Goal: Transaction & Acquisition: Purchase product/service

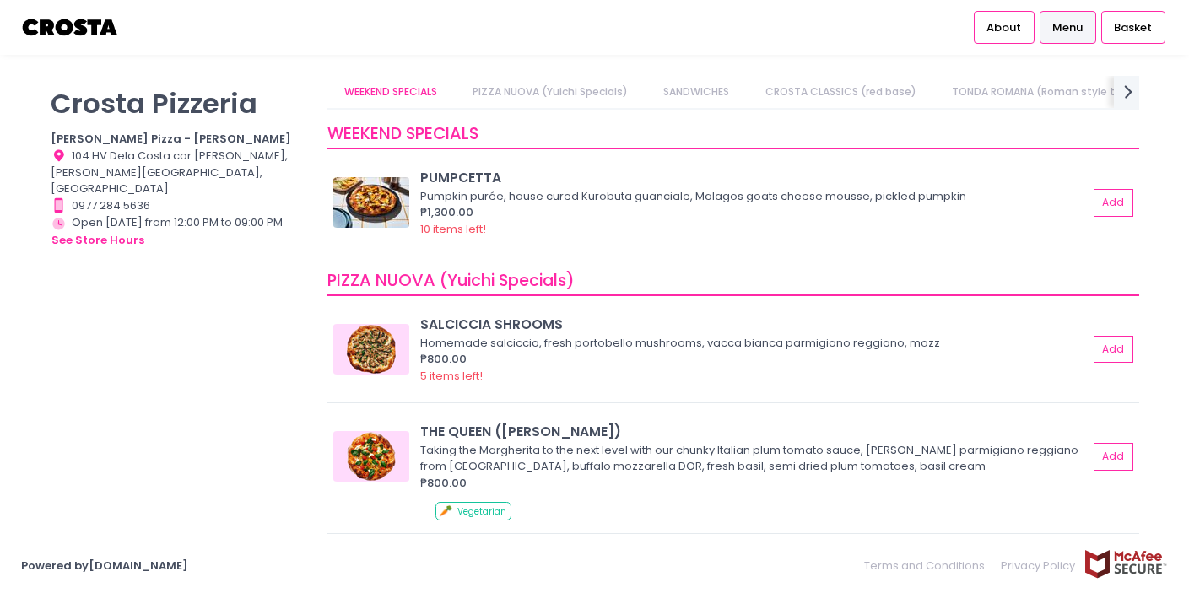
click at [541, 95] on link "PIZZA NUOVA (Yuichi Specials)" at bounding box center [551, 92] width 188 height 32
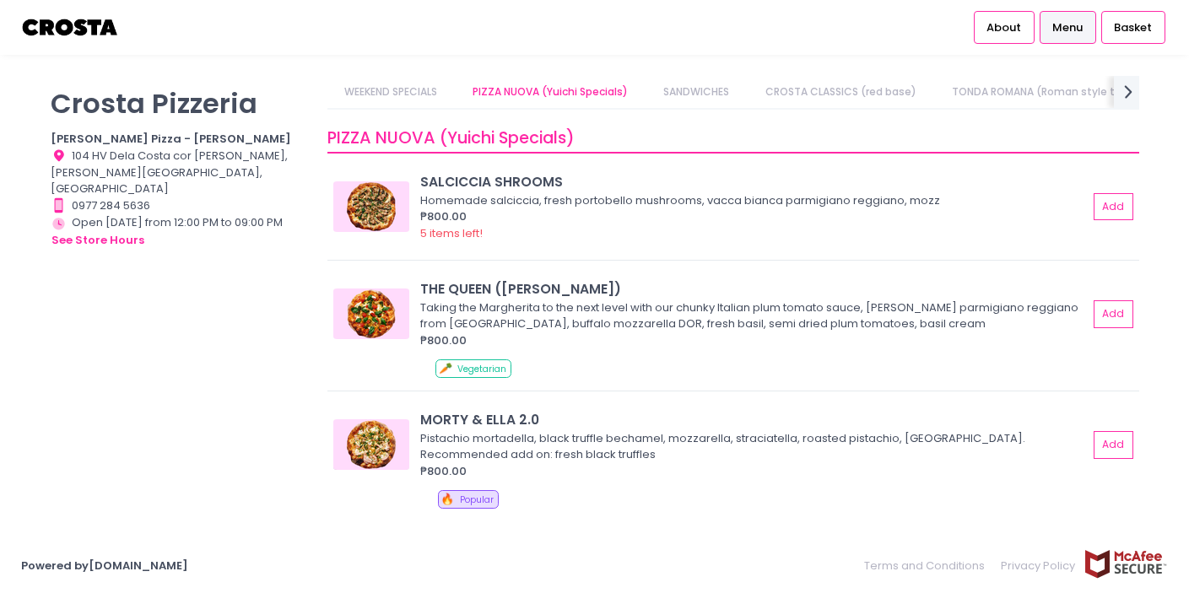
scroll to position [147, 0]
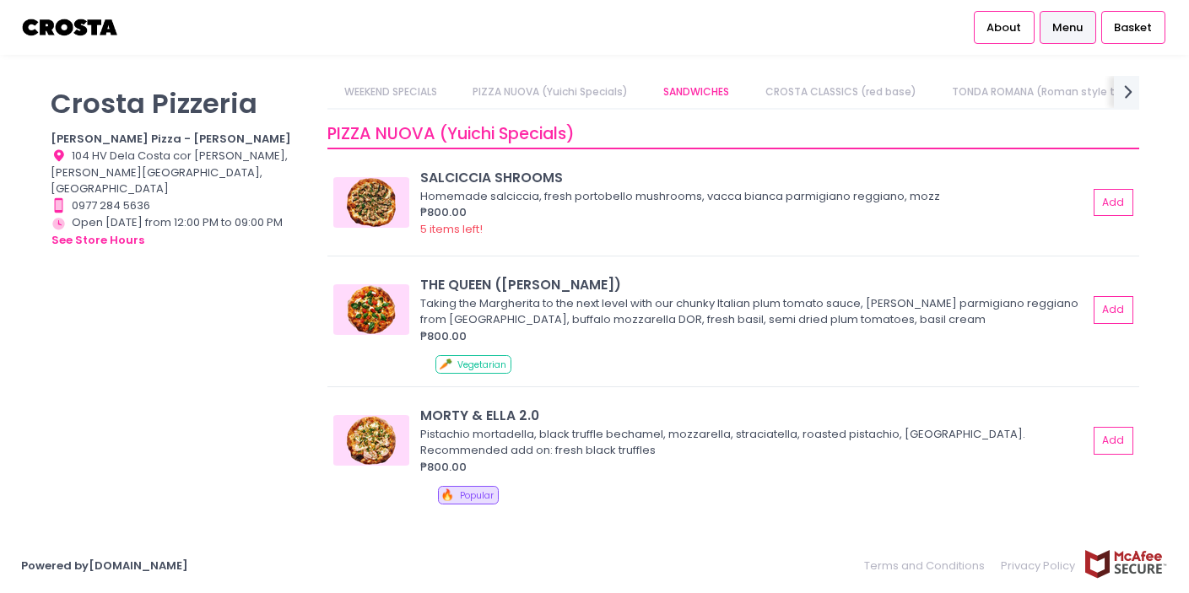
click at [829, 93] on link "CROSTA CLASSICS (red base)" at bounding box center [841, 92] width 184 height 32
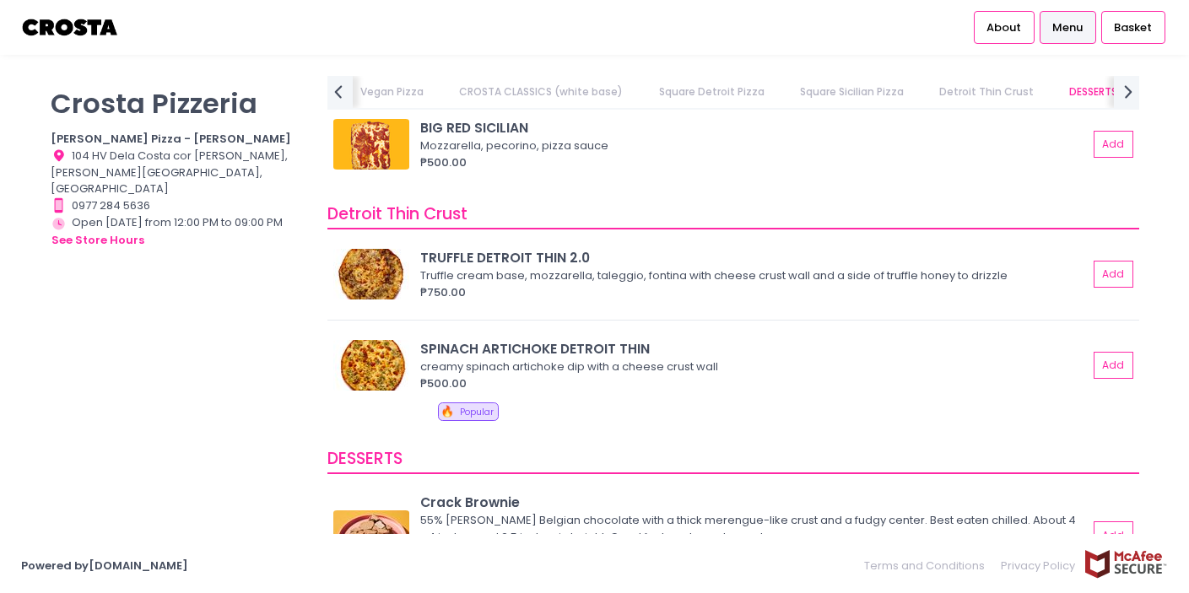
scroll to position [3128, 0]
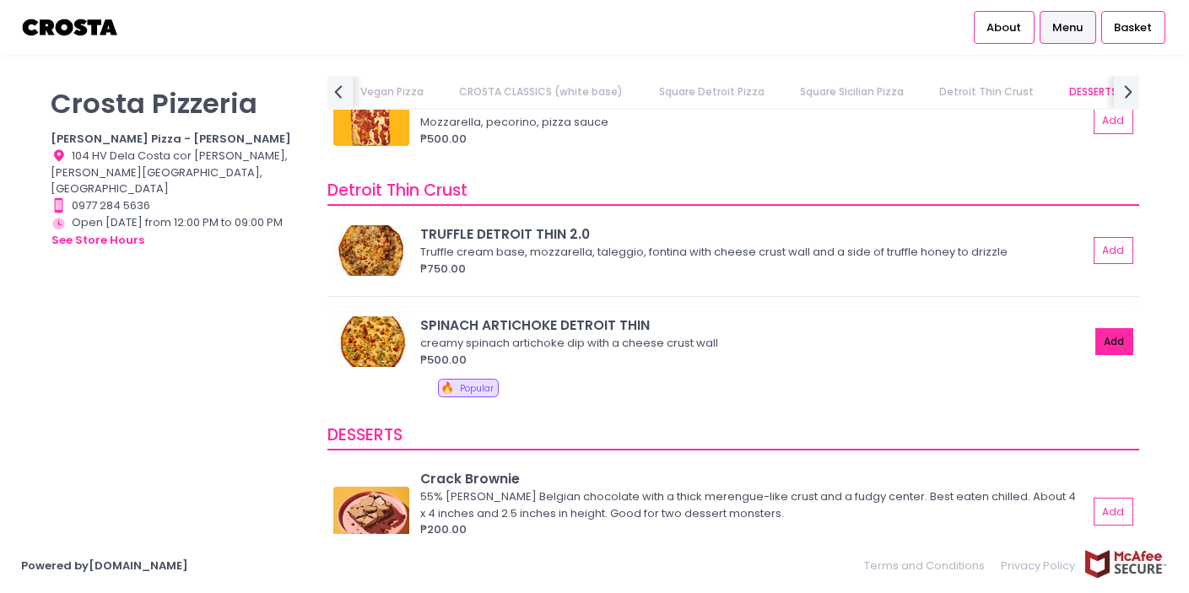
click at [1117, 339] on button "Add" at bounding box center [1115, 342] width 39 height 28
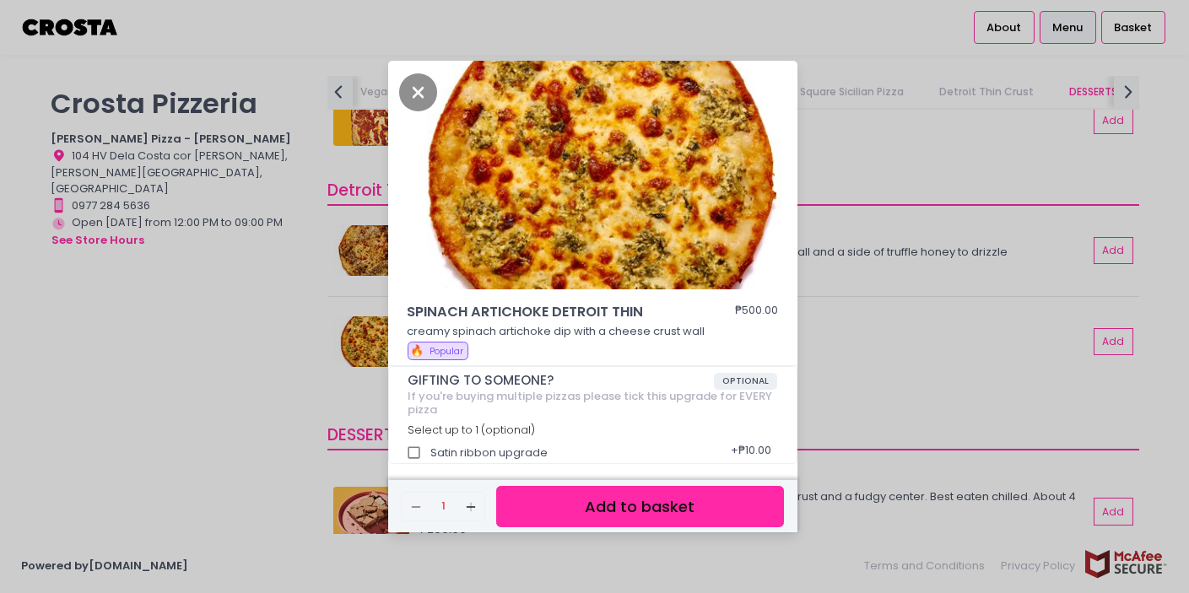
click at [657, 510] on button "Add to basket" at bounding box center [639, 506] width 287 height 41
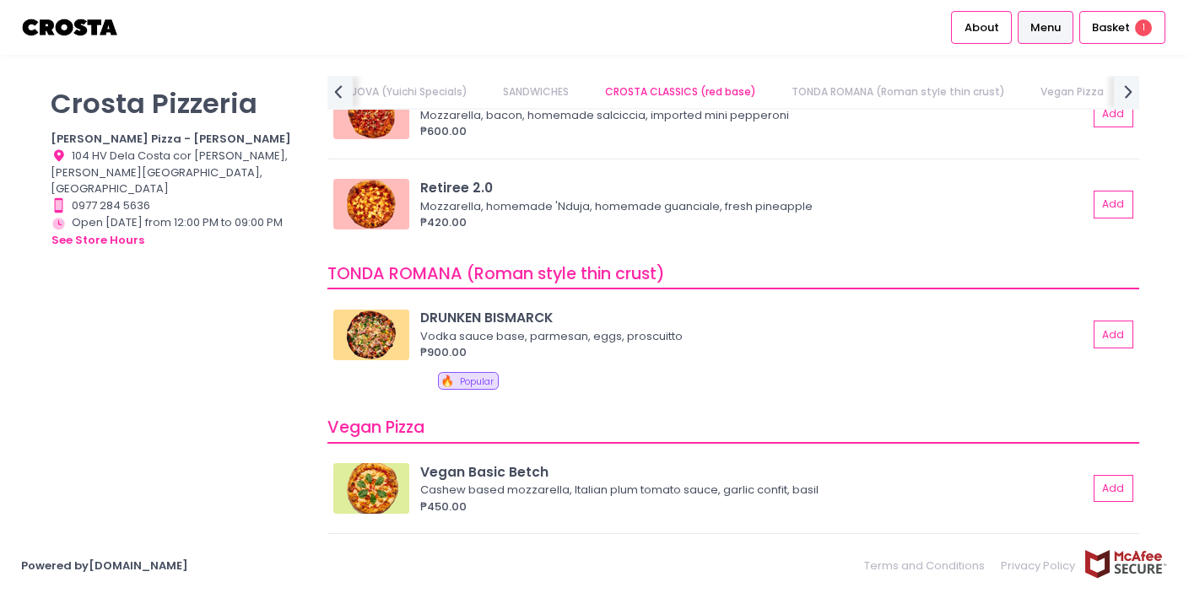
scroll to position [956, 0]
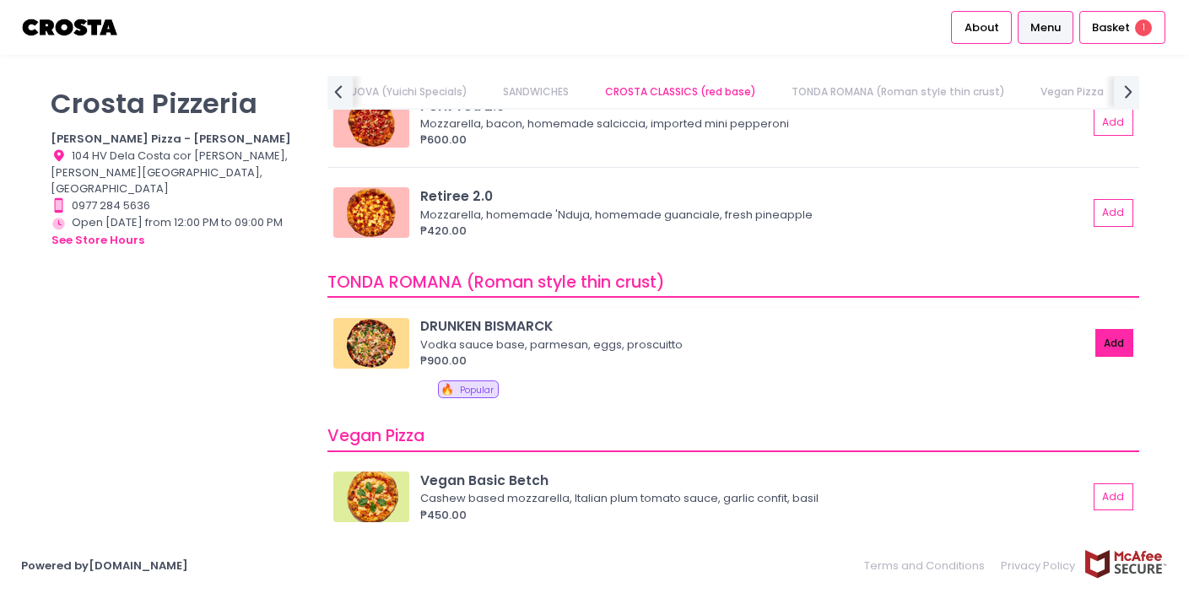
click at [1118, 343] on button "Add" at bounding box center [1115, 343] width 39 height 28
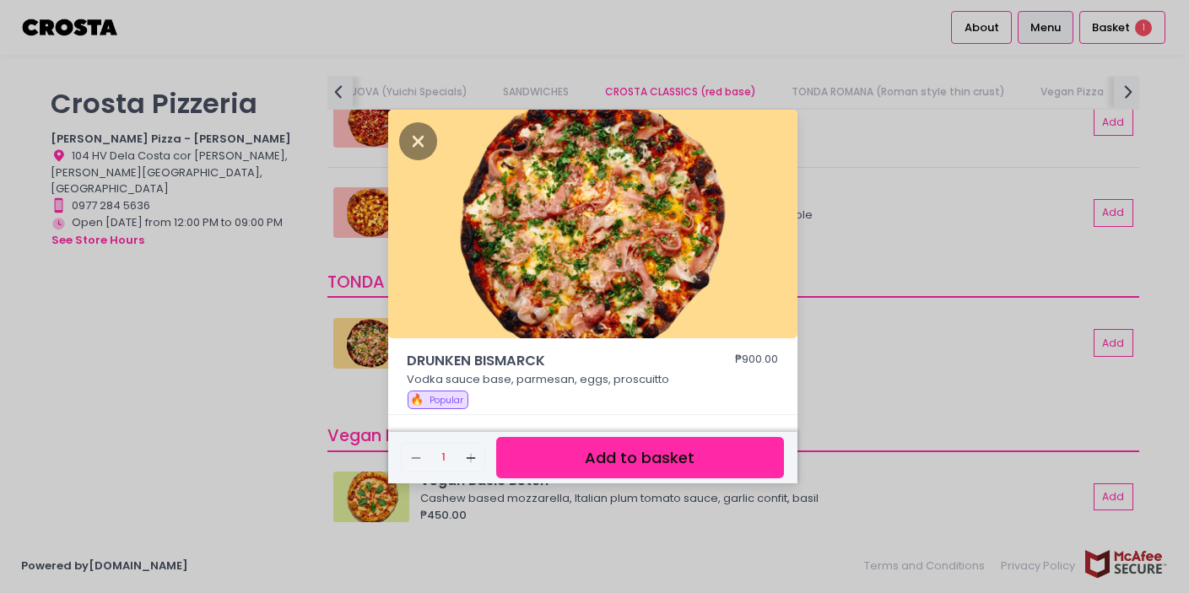
click at [744, 441] on button "Add to basket" at bounding box center [639, 457] width 287 height 41
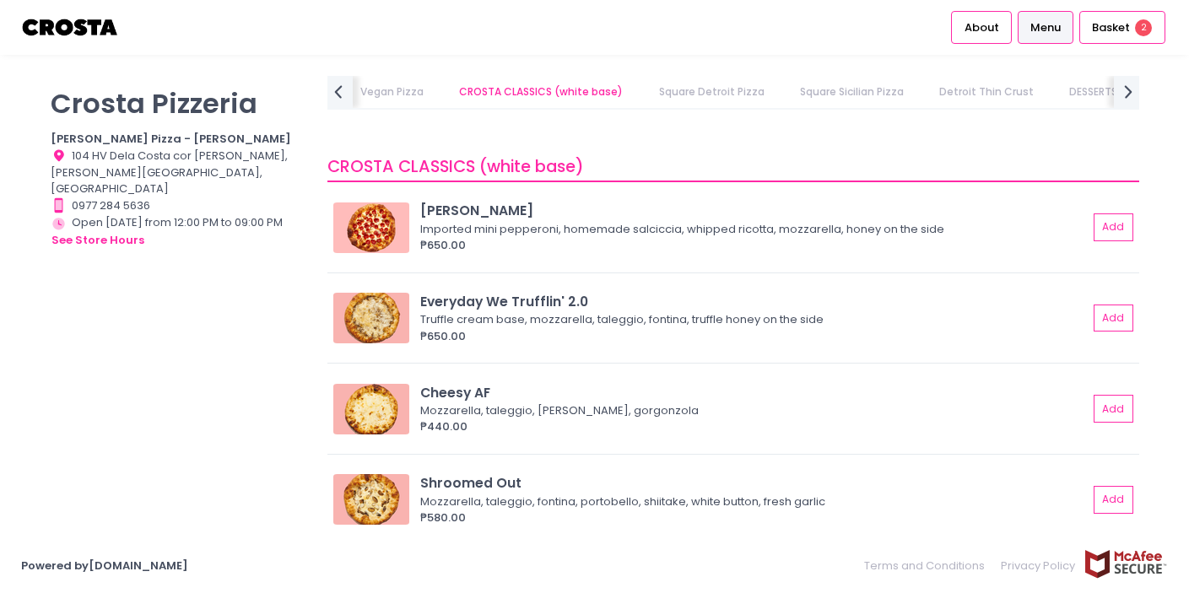
scroll to position [0, 182]
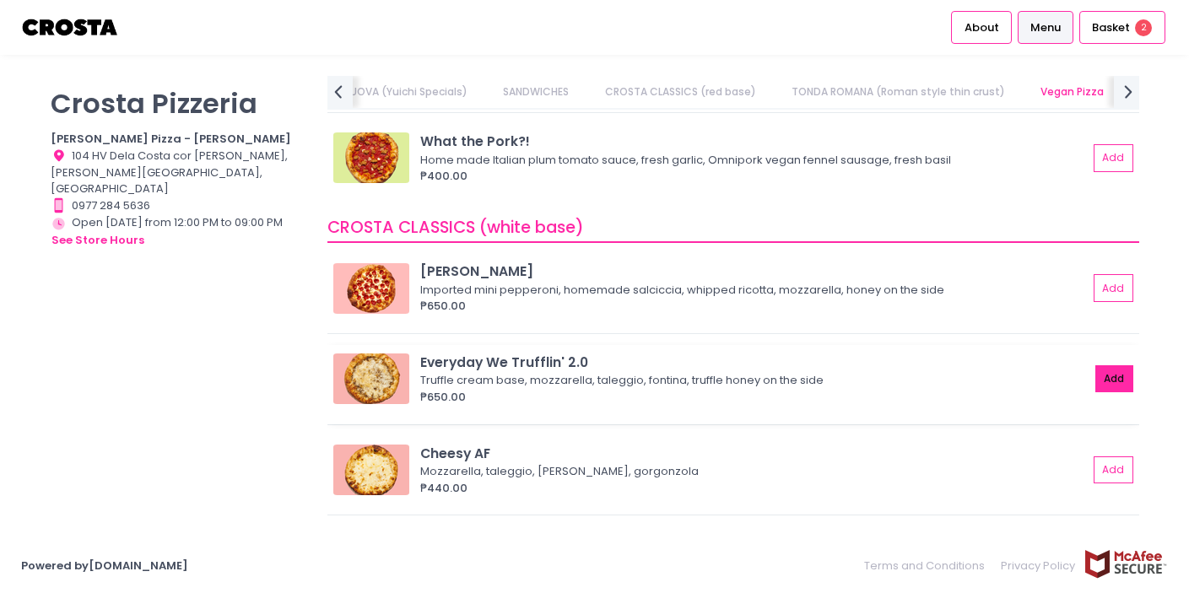
click at [1112, 378] on button "Add" at bounding box center [1115, 380] width 39 height 28
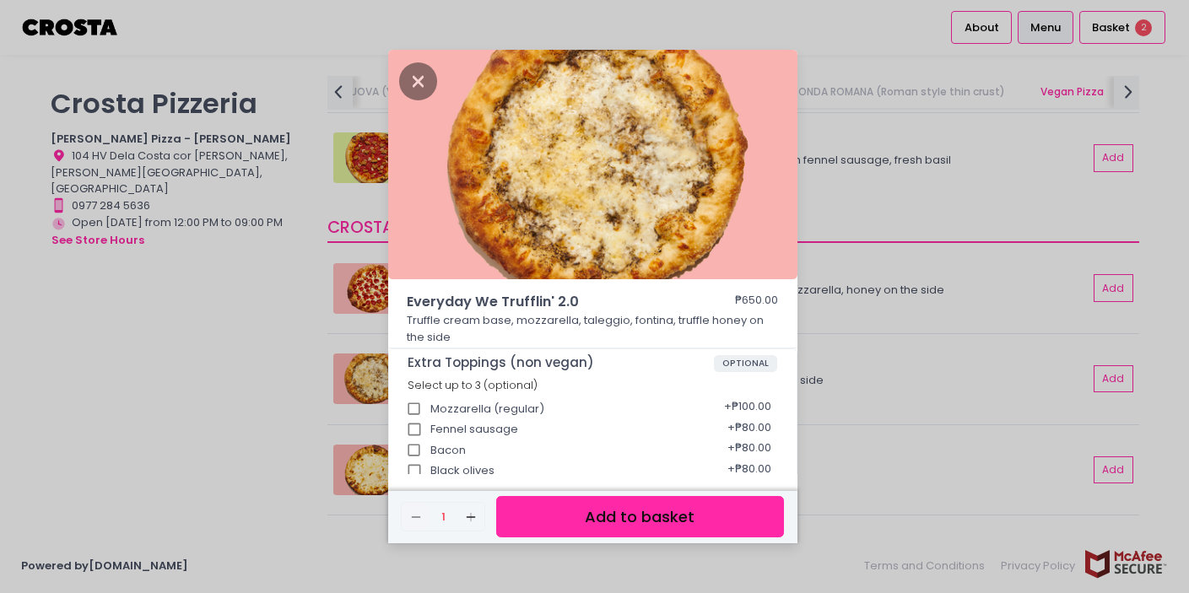
click at [663, 528] on button "Add to basket" at bounding box center [639, 516] width 287 height 41
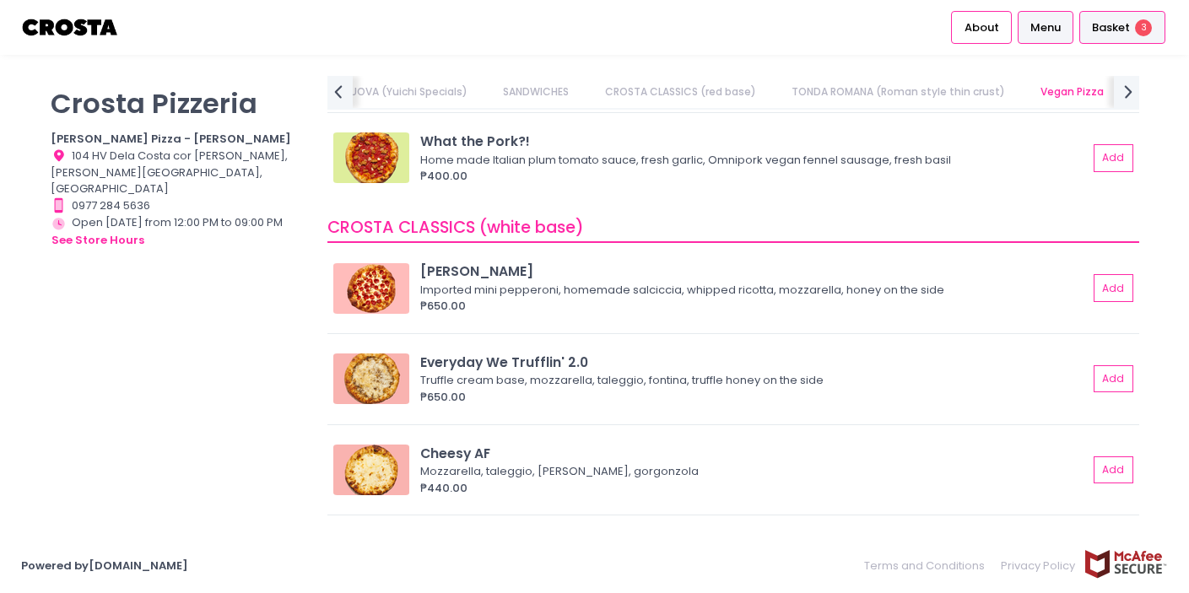
click at [1123, 30] on span "Basket" at bounding box center [1111, 27] width 38 height 17
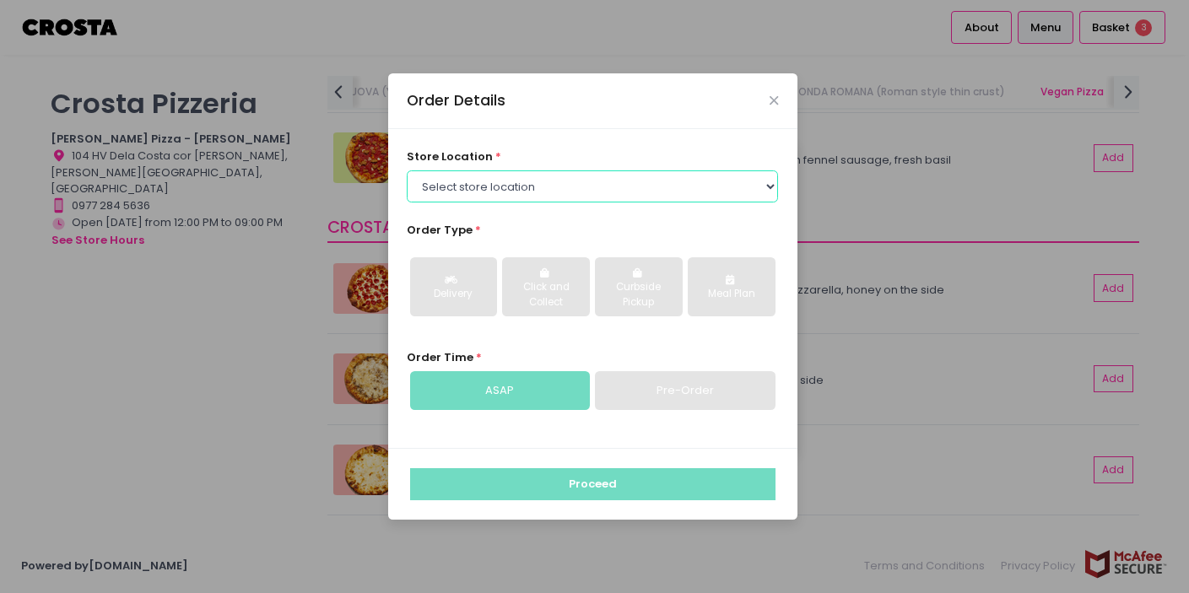
click at [712, 191] on select "Select store location [PERSON_NAME] Pizza - [PERSON_NAME] Pizza - [GEOGRAPHIC_D…" at bounding box center [592, 187] width 371 height 32
select select "5fabb2e53664a8677beaeb89"
click at [407, 171] on select "Select store location [PERSON_NAME] Pizza - [PERSON_NAME] Pizza - [GEOGRAPHIC_D…" at bounding box center [592, 187] width 371 height 32
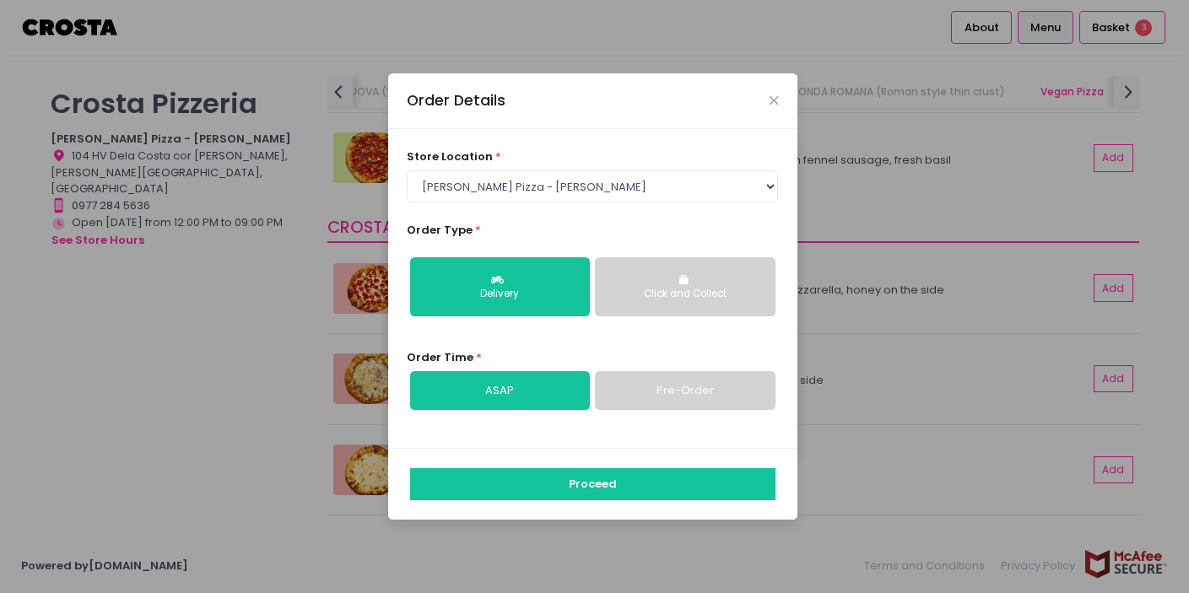
click at [637, 283] on button "Click and Collect" at bounding box center [685, 286] width 180 height 59
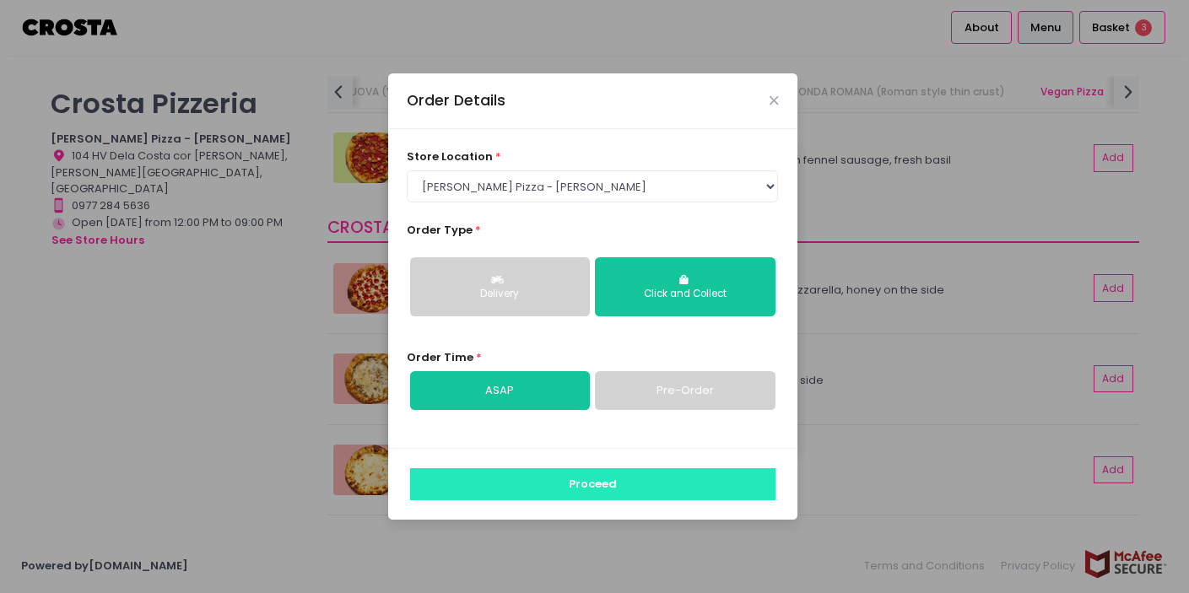
click at [645, 491] on button "Proceed" at bounding box center [593, 485] width 366 height 32
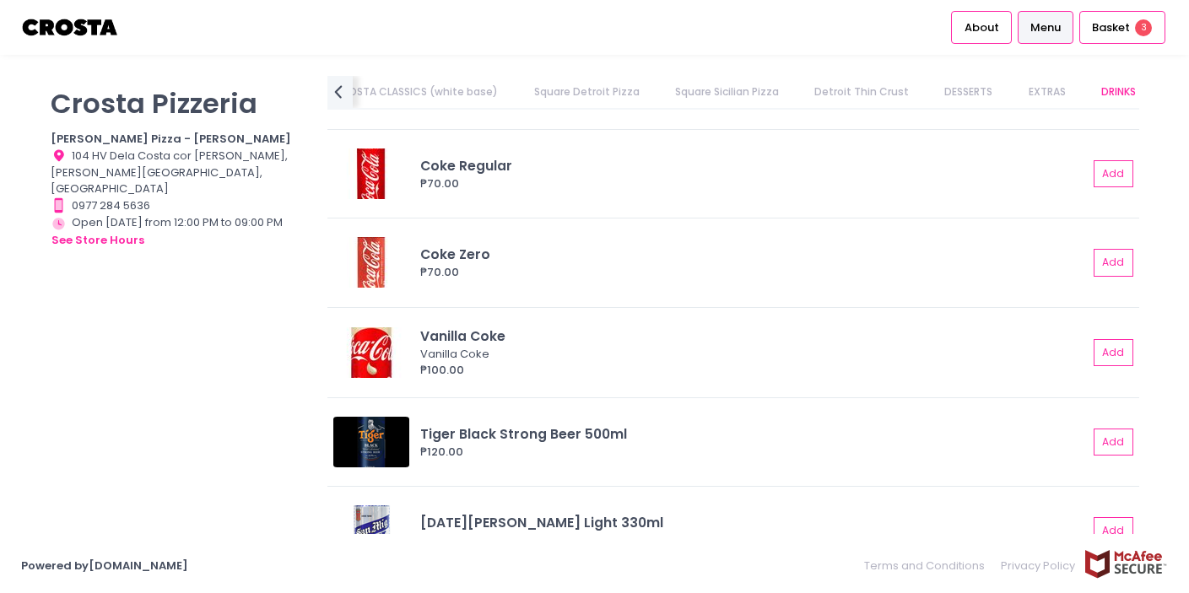
scroll to position [4199, 0]
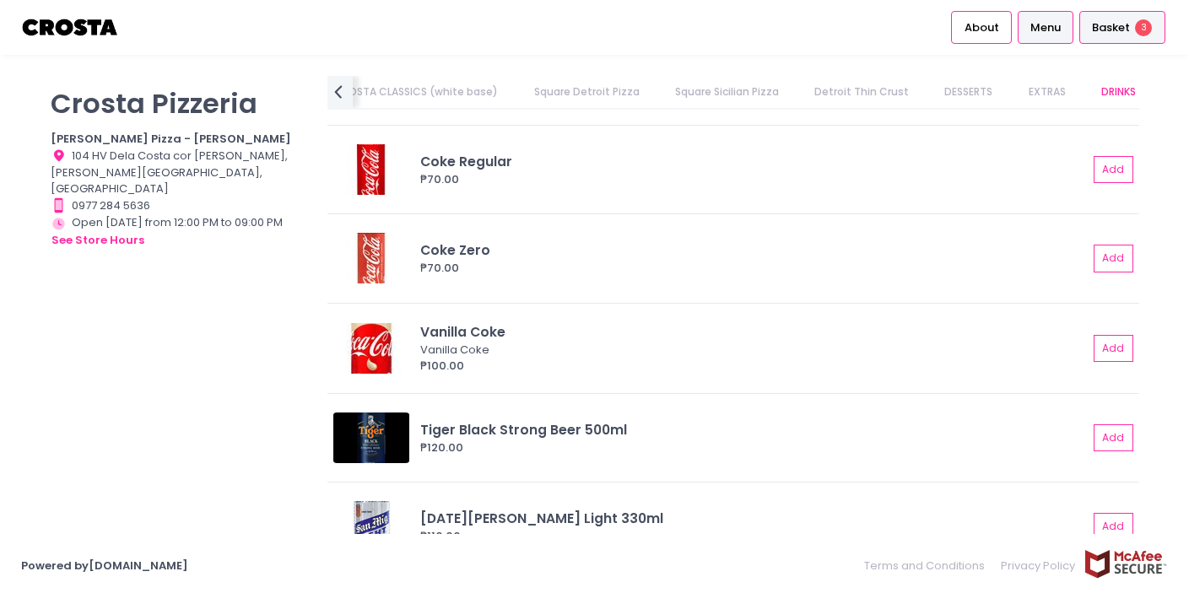
click at [1129, 19] on span "Basket" at bounding box center [1111, 27] width 38 height 17
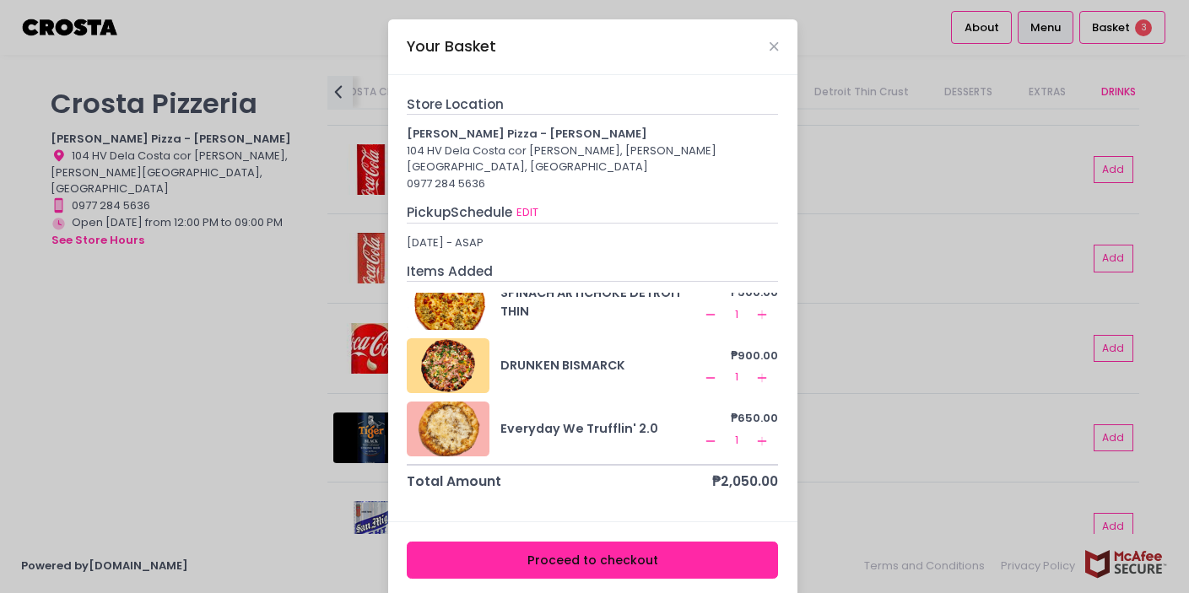
scroll to position [8, 0]
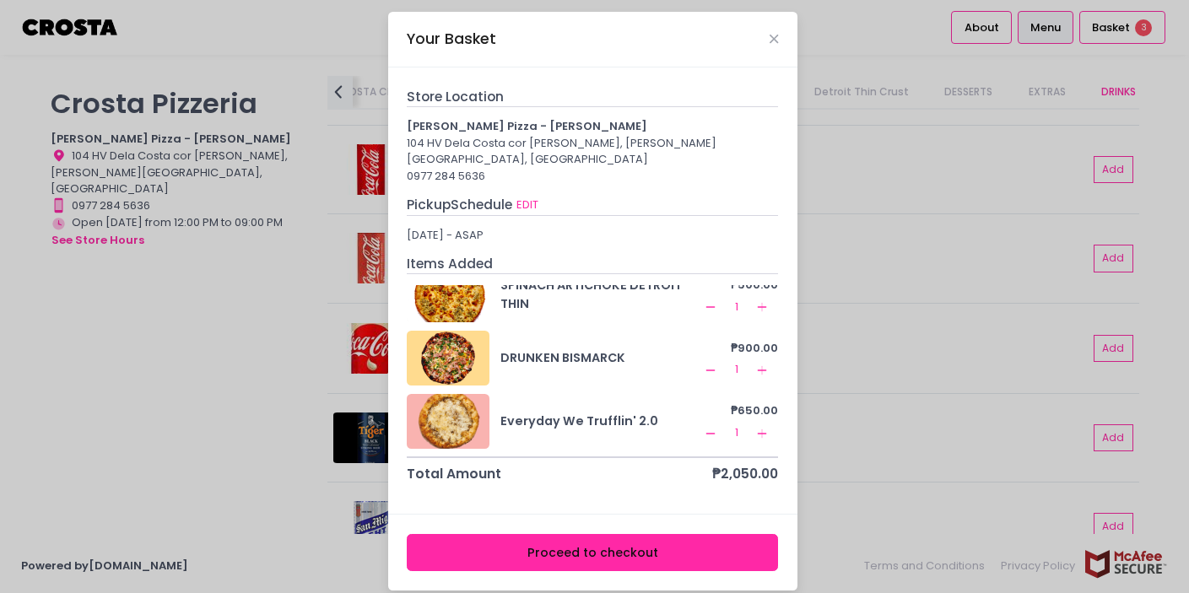
click at [611, 534] on button "Proceed to checkout" at bounding box center [592, 553] width 371 height 38
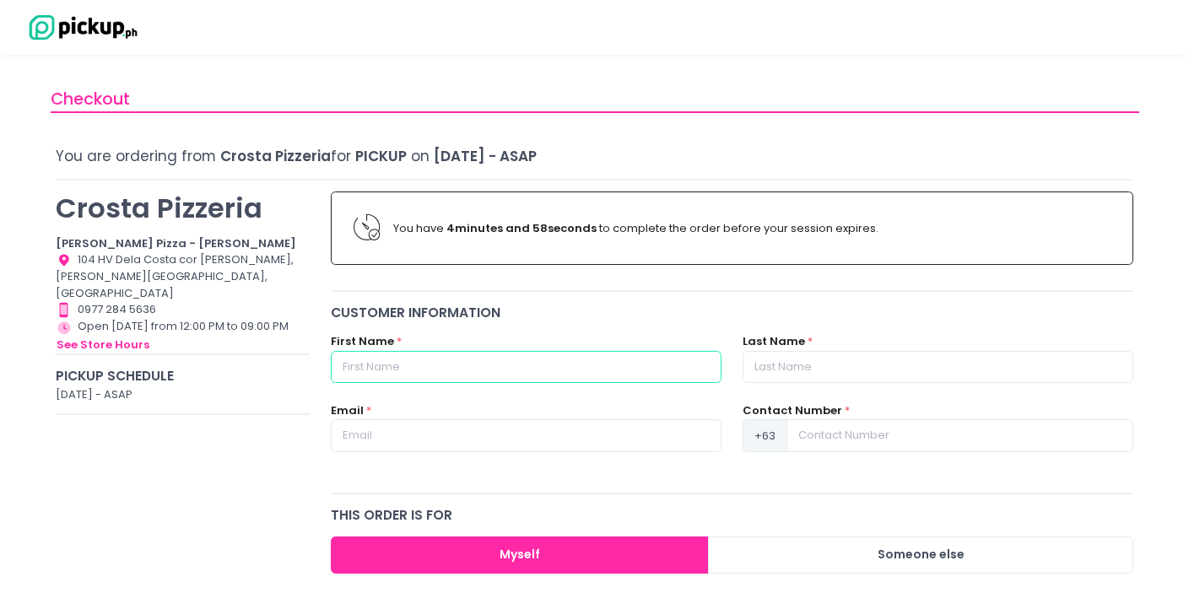
click at [616, 366] on input "text" at bounding box center [526, 367] width 391 height 32
type input "[PERSON_NAME]"
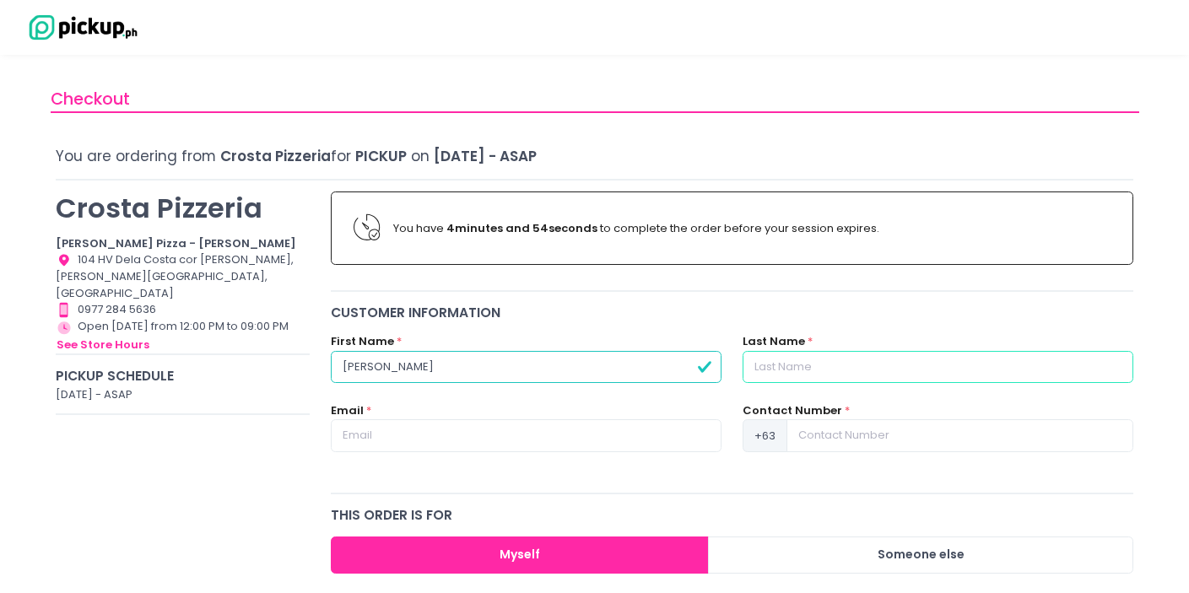
click at [816, 368] on input "text" at bounding box center [938, 367] width 391 height 32
type input "[PERSON_NAME]"
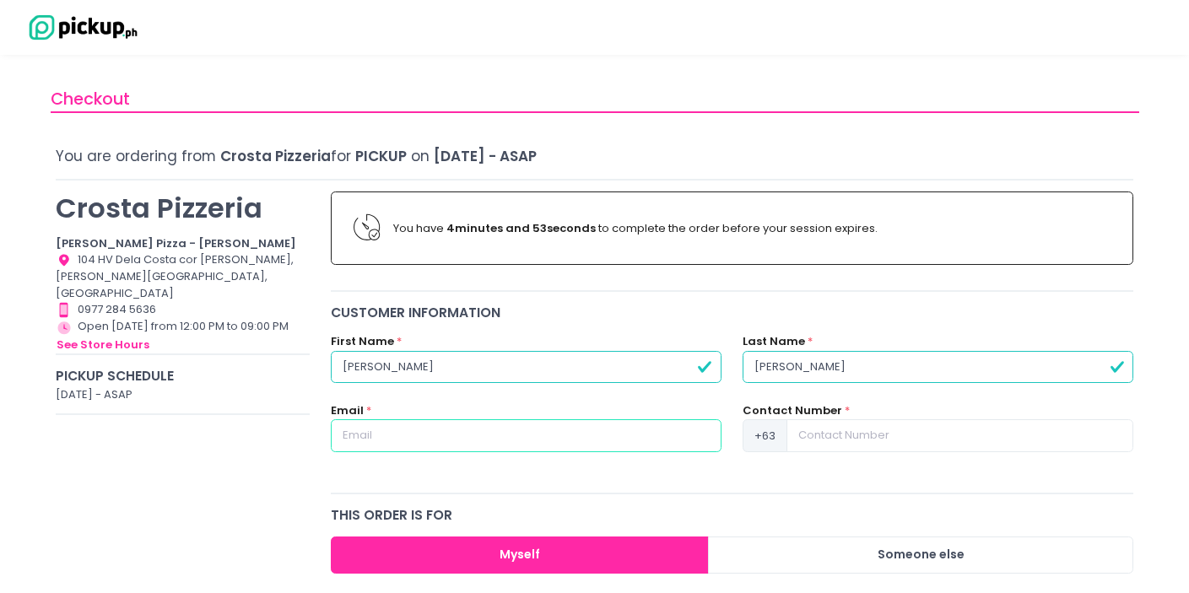
click at [568, 448] on input "text" at bounding box center [526, 436] width 391 height 32
type input "[PERSON_NAME][EMAIL_ADDRESS][PERSON_NAME][DOMAIN_NAME]"
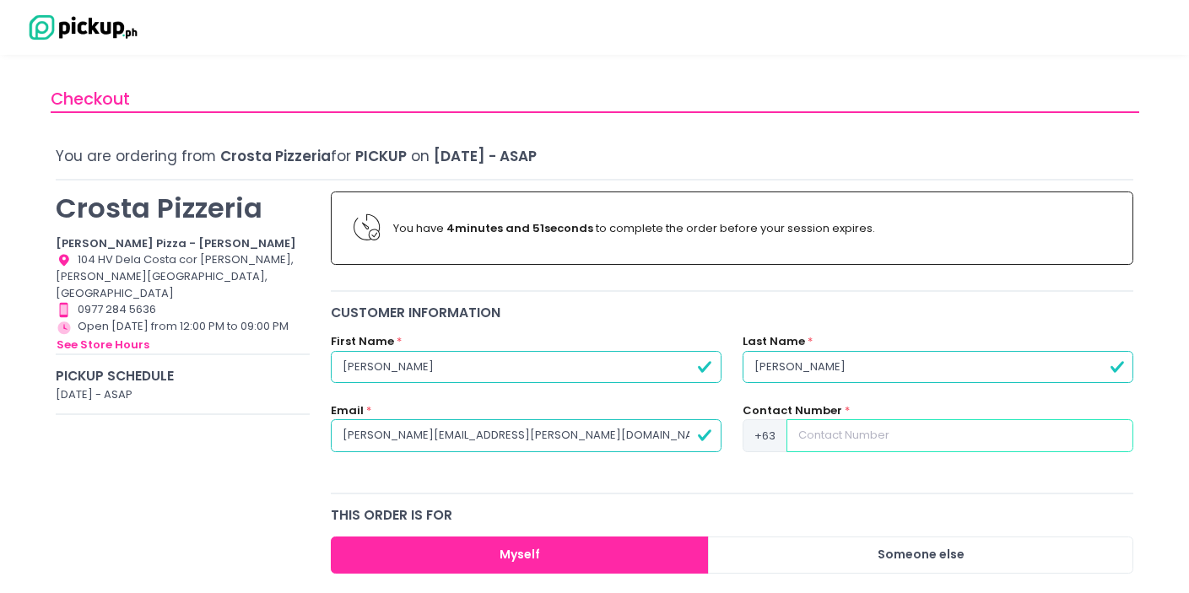
click at [839, 441] on input at bounding box center [960, 436] width 347 height 32
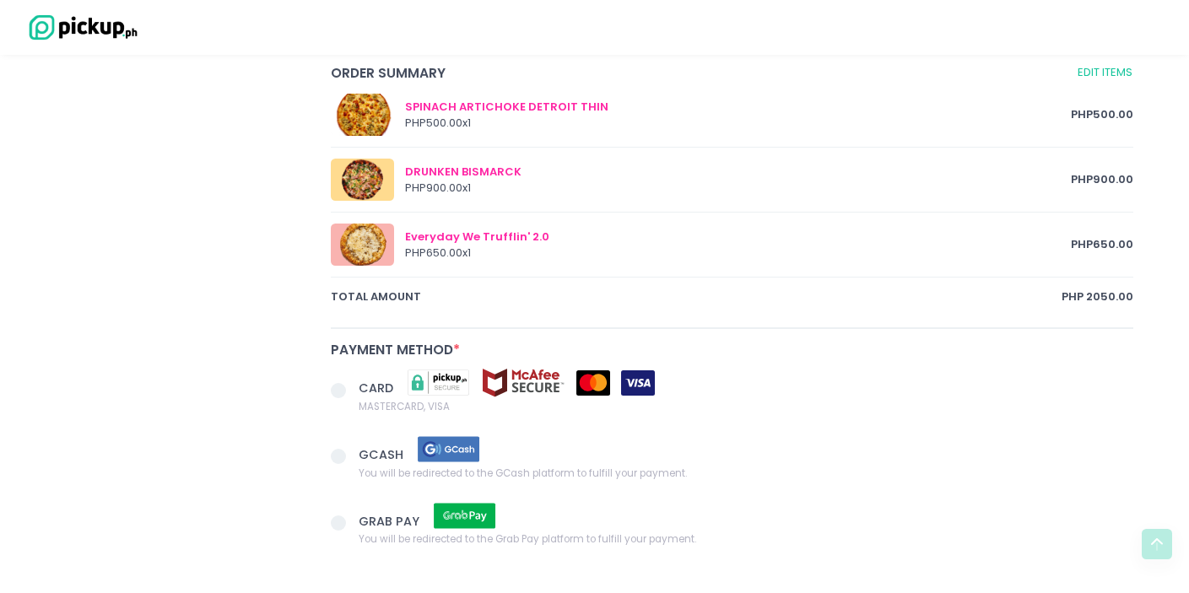
scroll to position [904, 0]
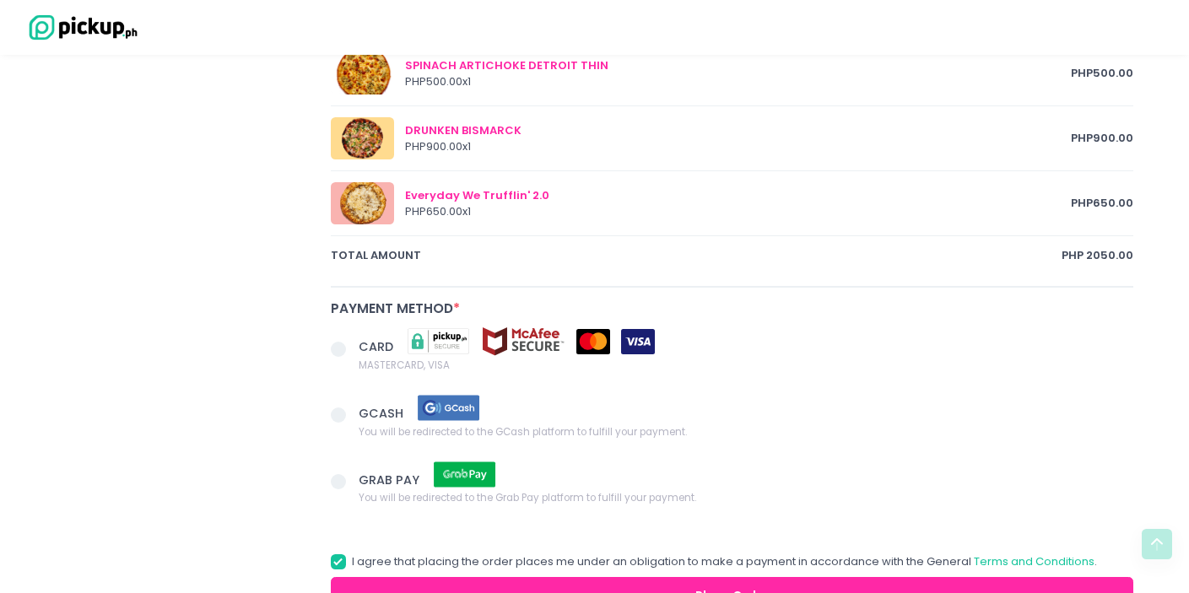
type input "9173280115"
click at [343, 344] on span at bounding box center [338, 349] width 15 height 15
click at [352, 344] on input "CARD MASTERCARD, VISA" at bounding box center [357, 346] width 11 height 11
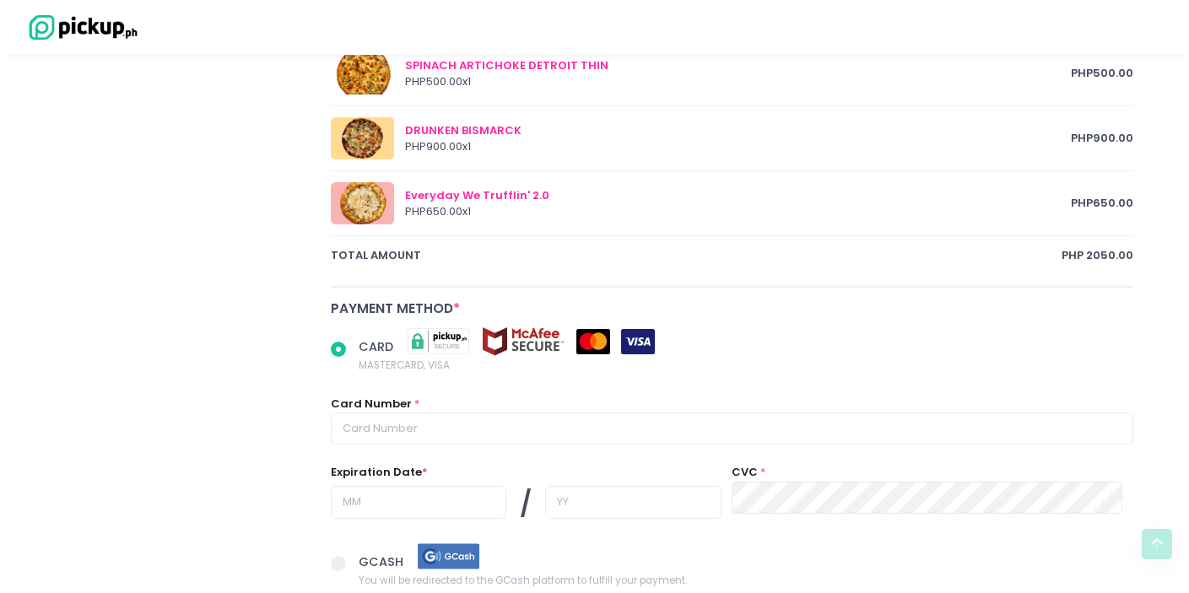
scroll to position [916, 0]
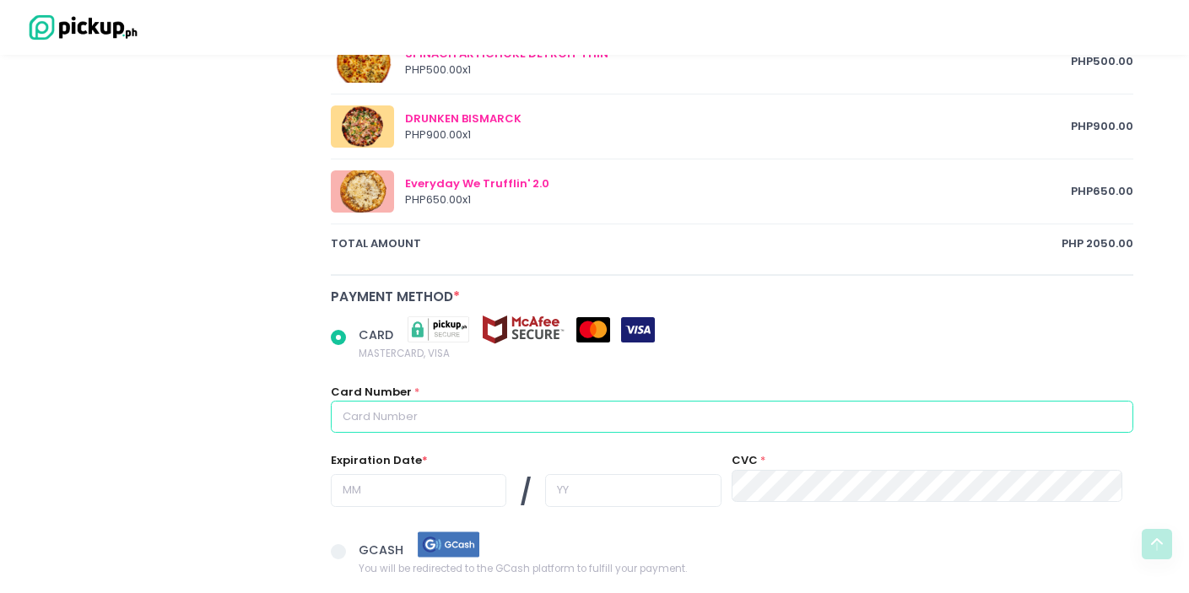
click at [654, 406] on input "text" at bounding box center [733, 417] width 804 height 32
radio input "true"
type input "5"
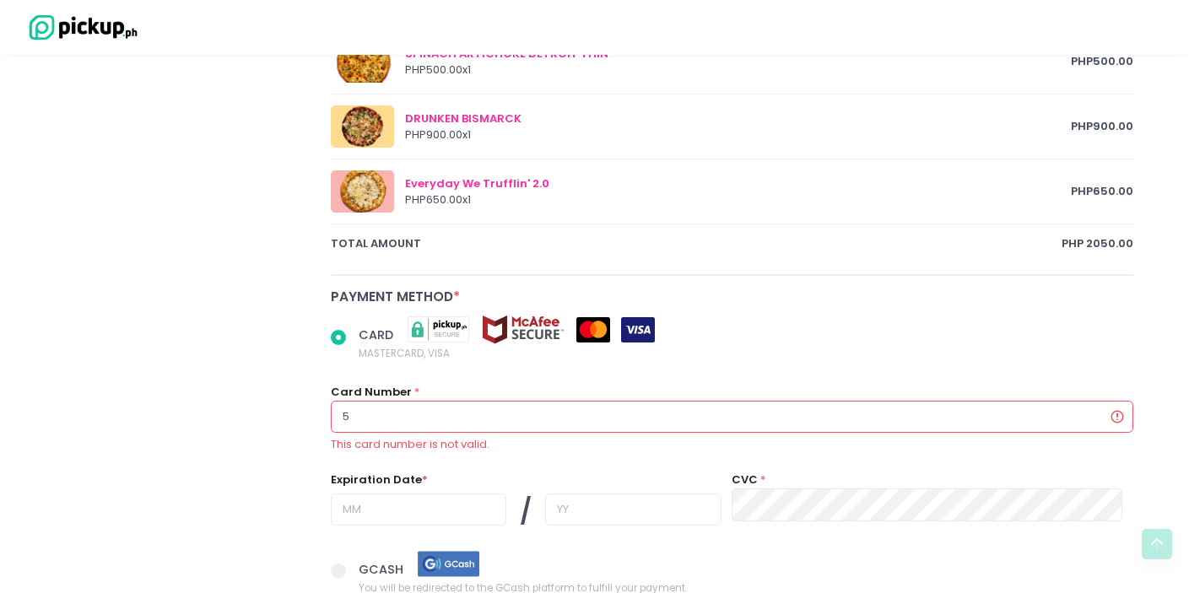
radio input "true"
type input "52"
radio input "true"
type input "524"
radio input "true"
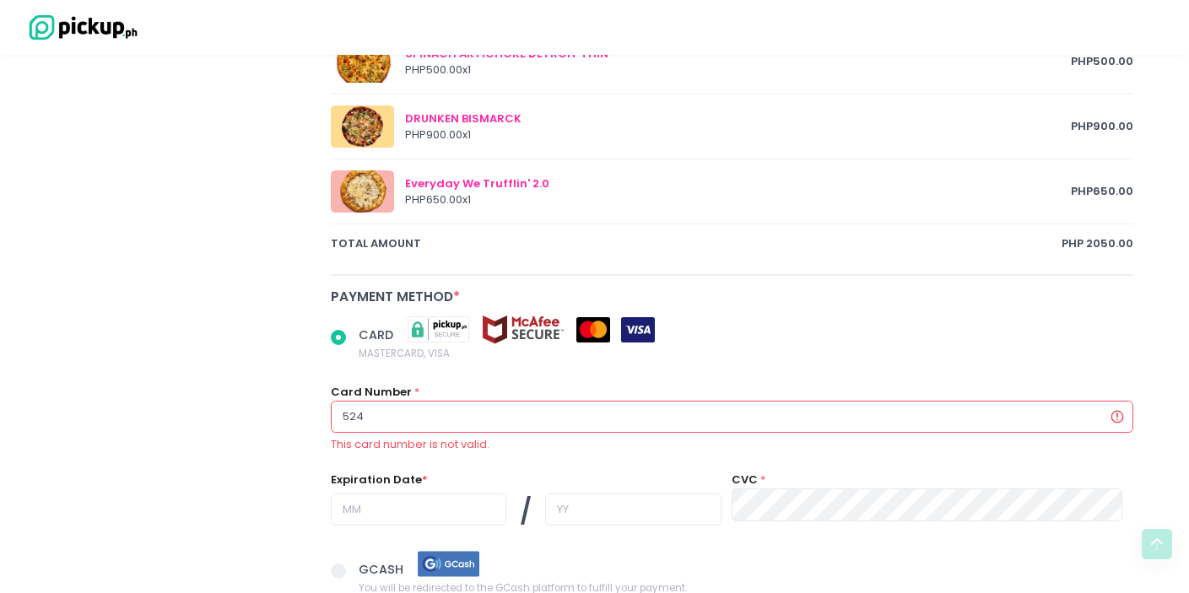
type input "5243"
radio input "true"
type input "52430"
radio input "true"
type input "524301"
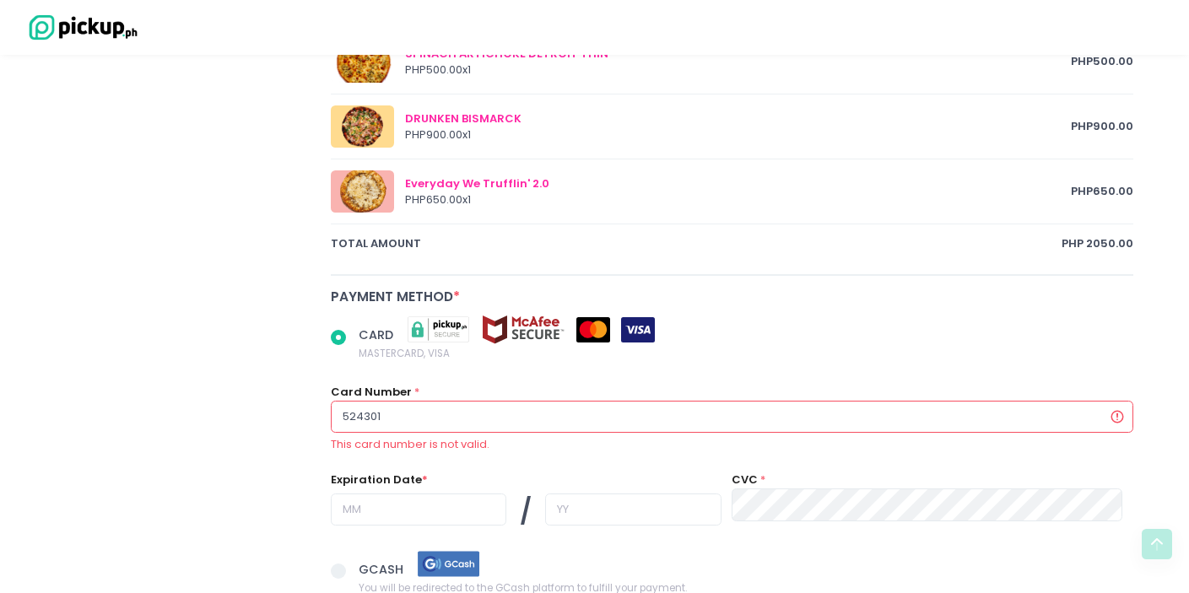
radio input "true"
type input "5243010"
radio input "true"
type input "52430100"
radio input "true"
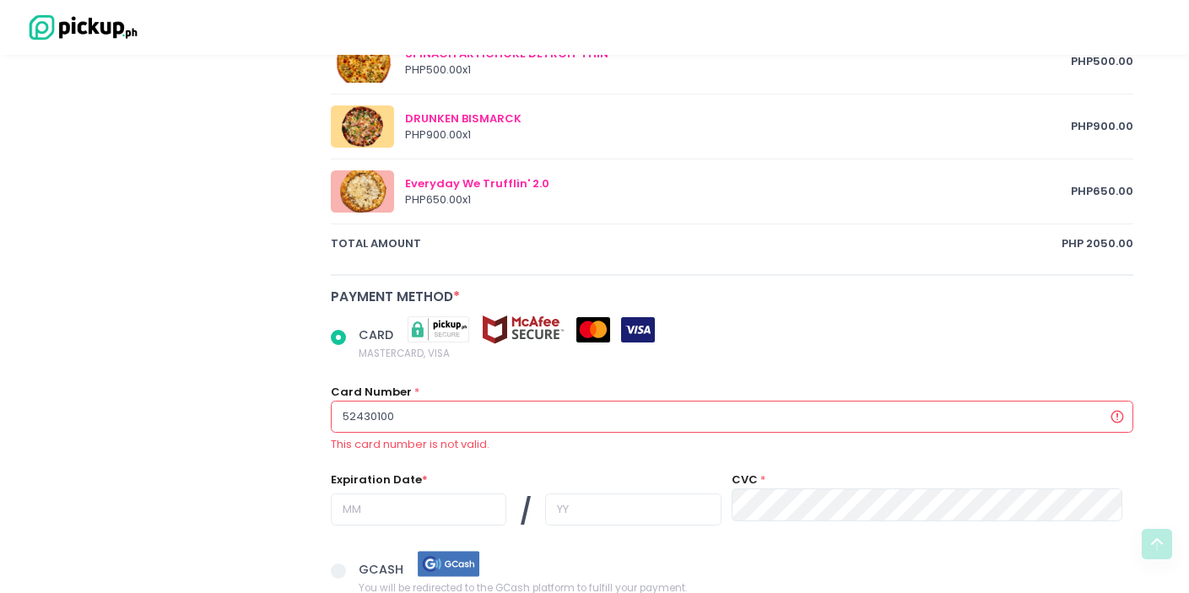
type input "524301006"
radio input "true"
type input "5243010066"
radio input "true"
type input "52430100660"
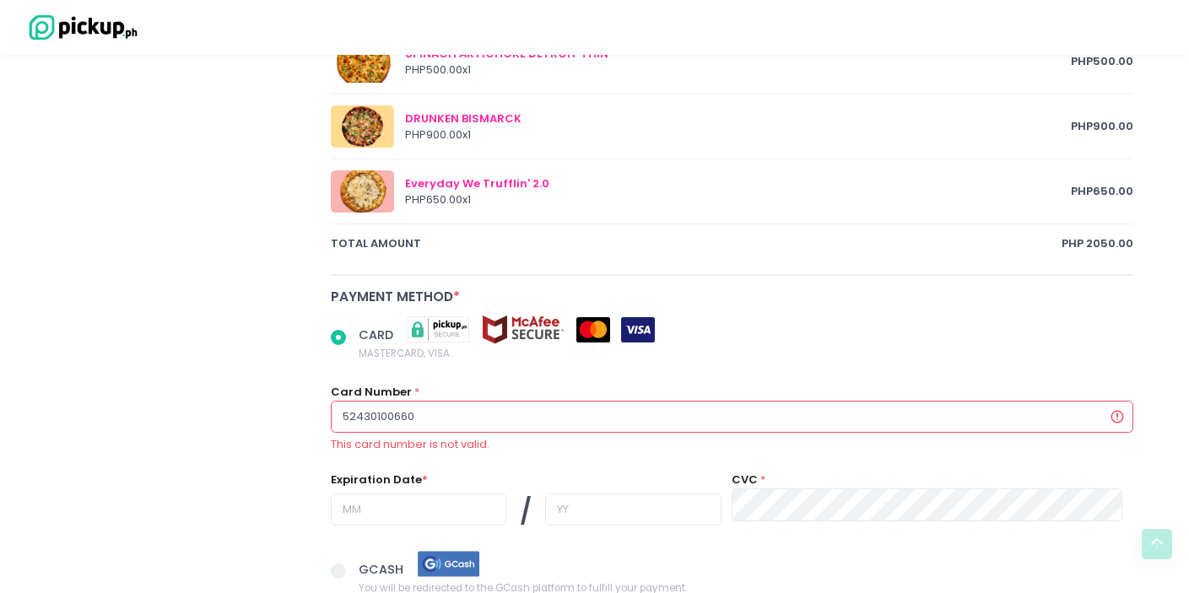
radio input "true"
type input "524301006602"
radio input "true"
type input "5243010066025"
radio input "true"
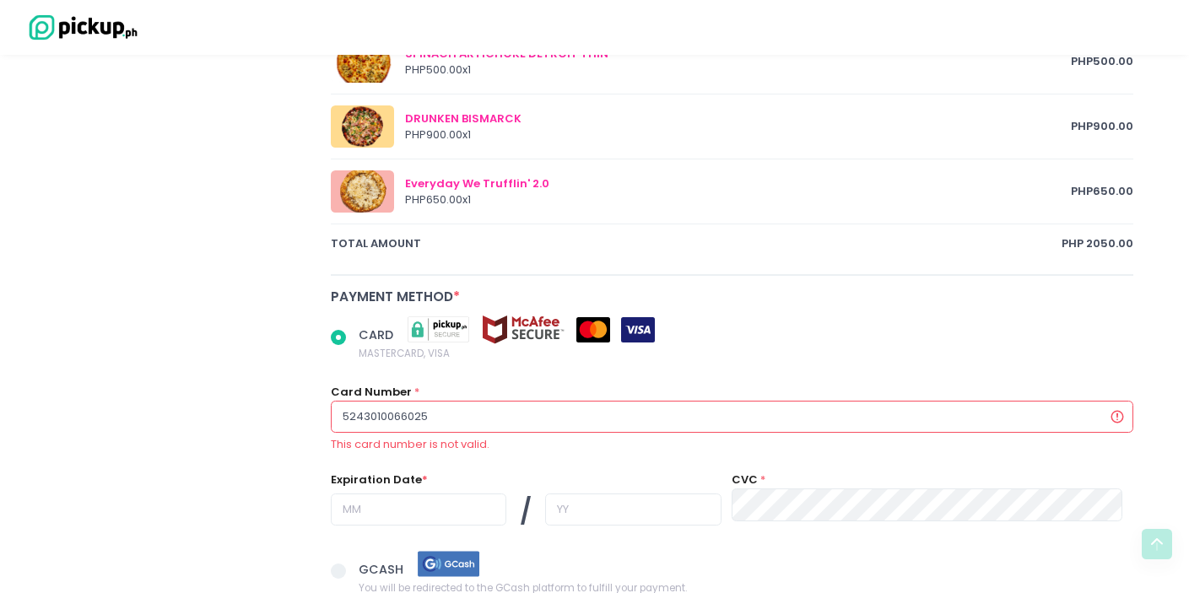
type input "52430100660251"
radio input "true"
type input "524301006602511"
radio input "true"
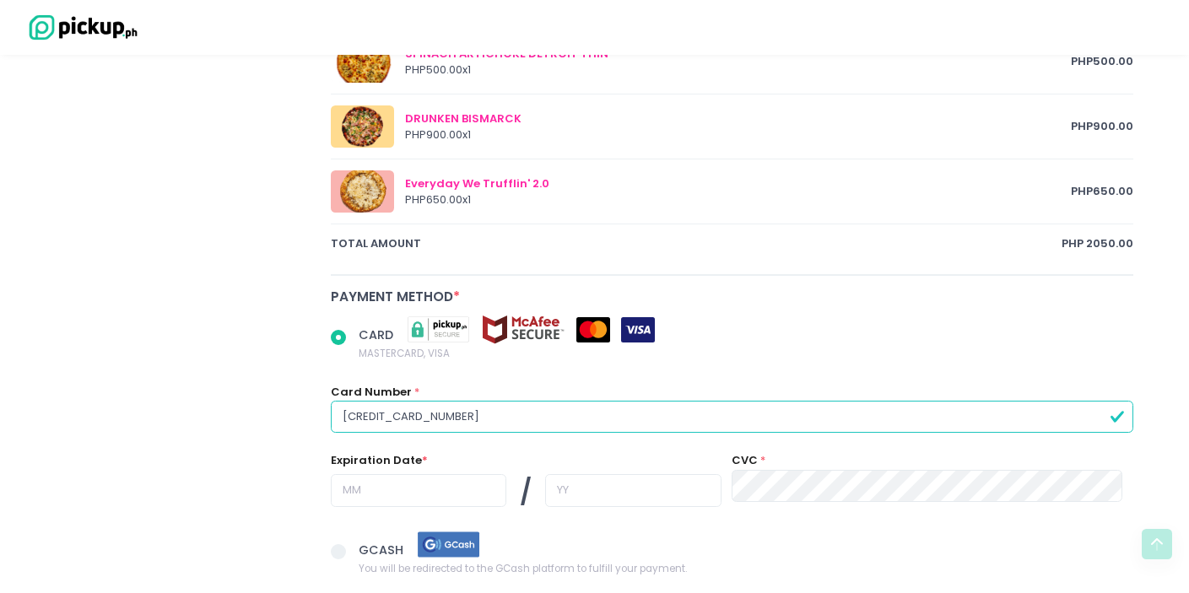
type input "[CREDIT_CARD_NUMBER]"
click at [442, 494] on input "text" at bounding box center [419, 490] width 176 height 32
radio input "true"
type input "0"
radio input "true"
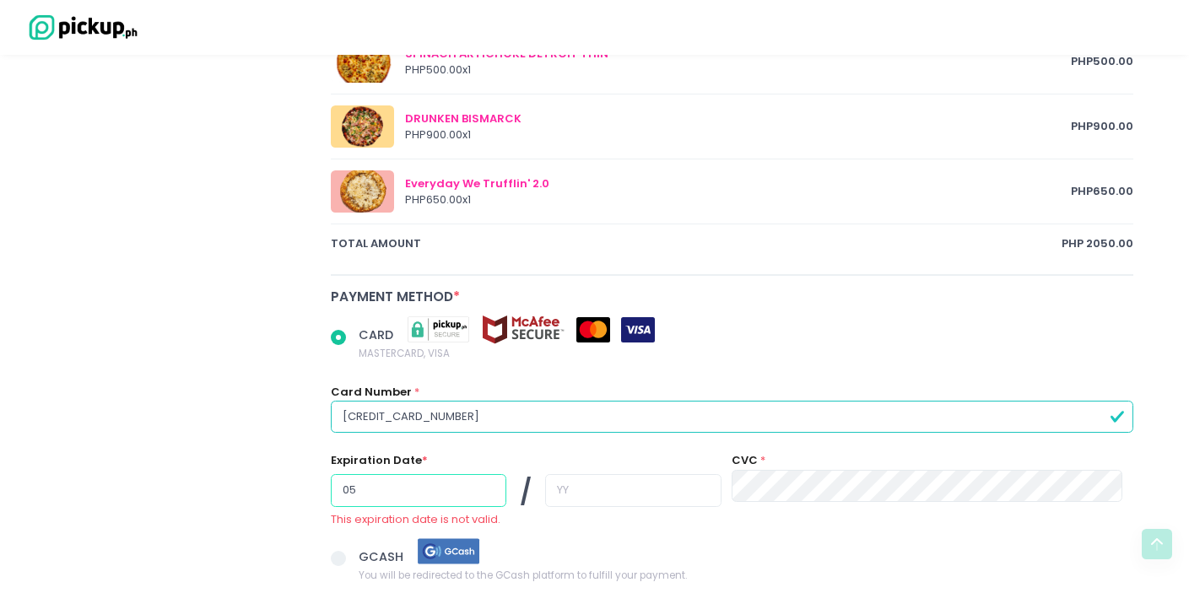
type input "05"
radio input "true"
type input "2"
radio input "true"
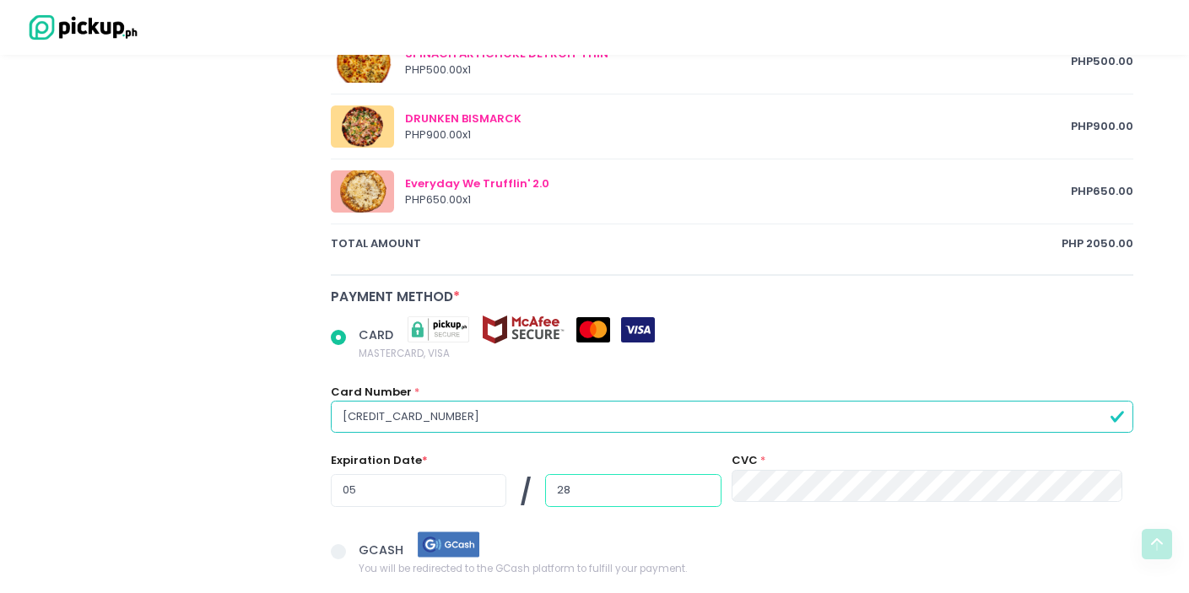
type input "28"
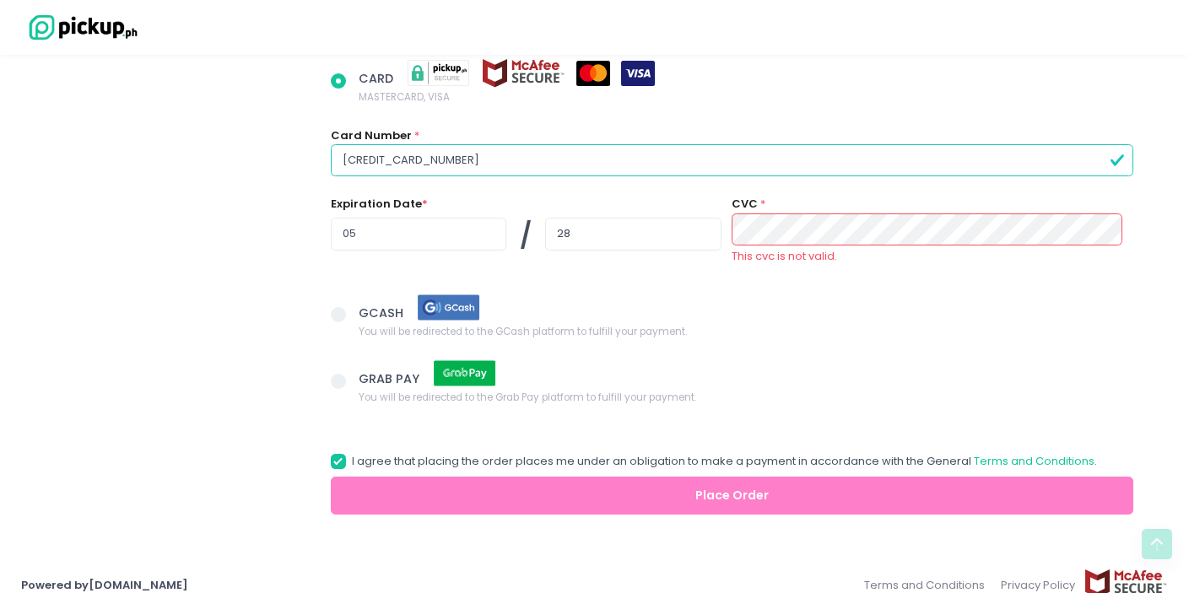
scroll to position [1192, 0]
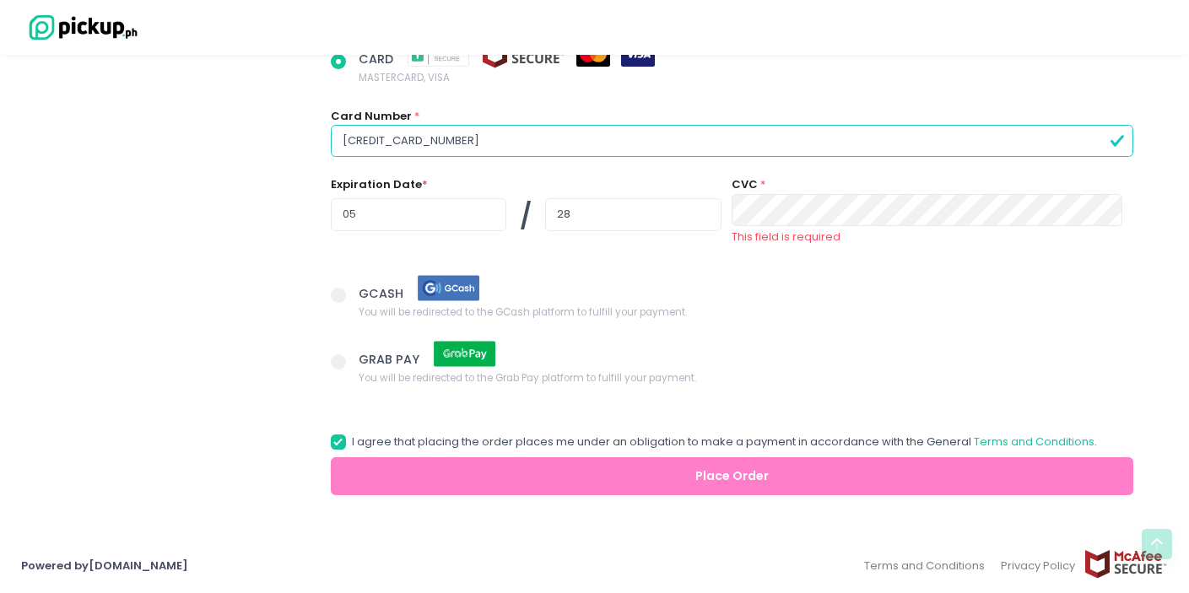
drag, startPoint x: 560, startPoint y: 139, endPoint x: 243, endPoint y: 136, distance: 316.6
radio input "true"
type input "5"
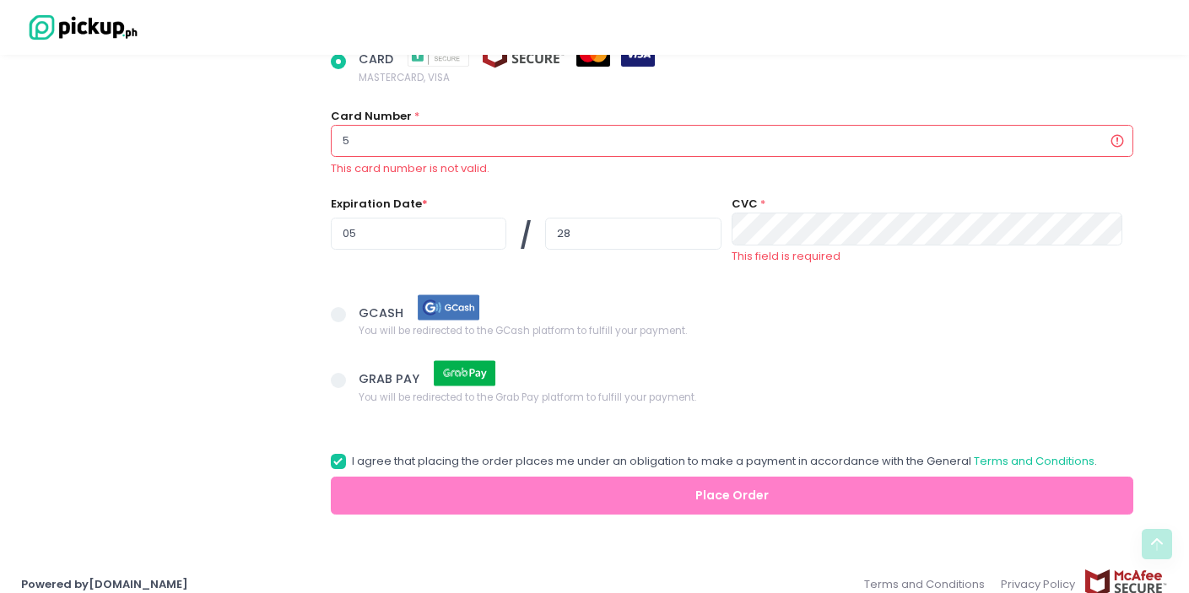
radio input "true"
type input "53"
radio input "true"
type input "533"
radio input "true"
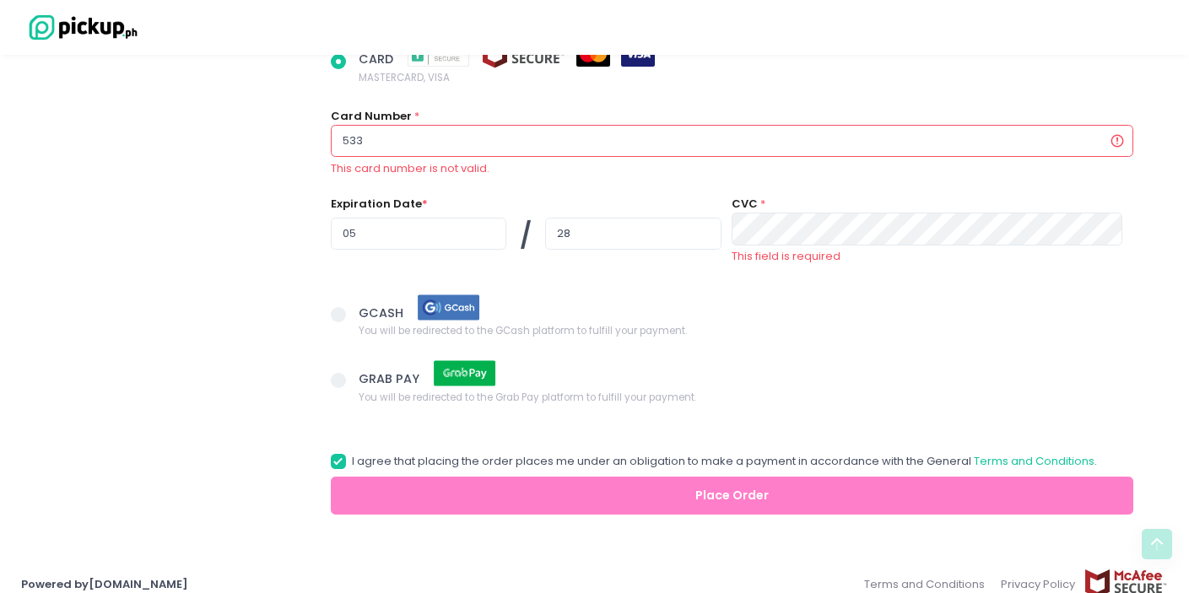
type input "5336"
radio input "true"
type input "53365"
radio input "true"
type input "533653"
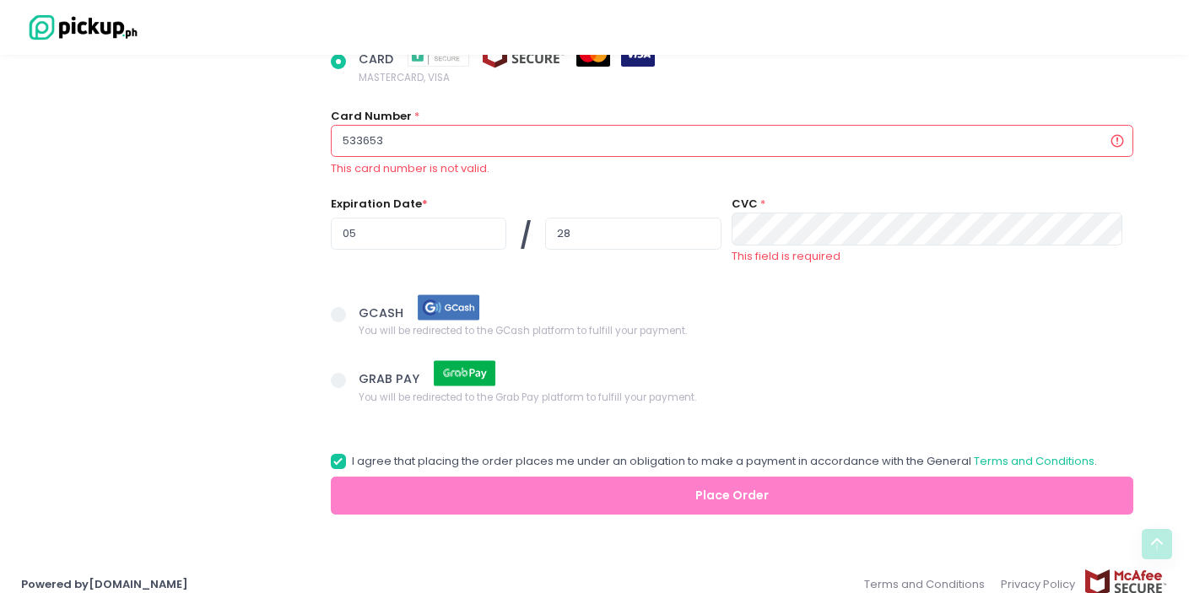
radio input "true"
type input "5336539"
radio input "true"
type input "53365397"
radio input "true"
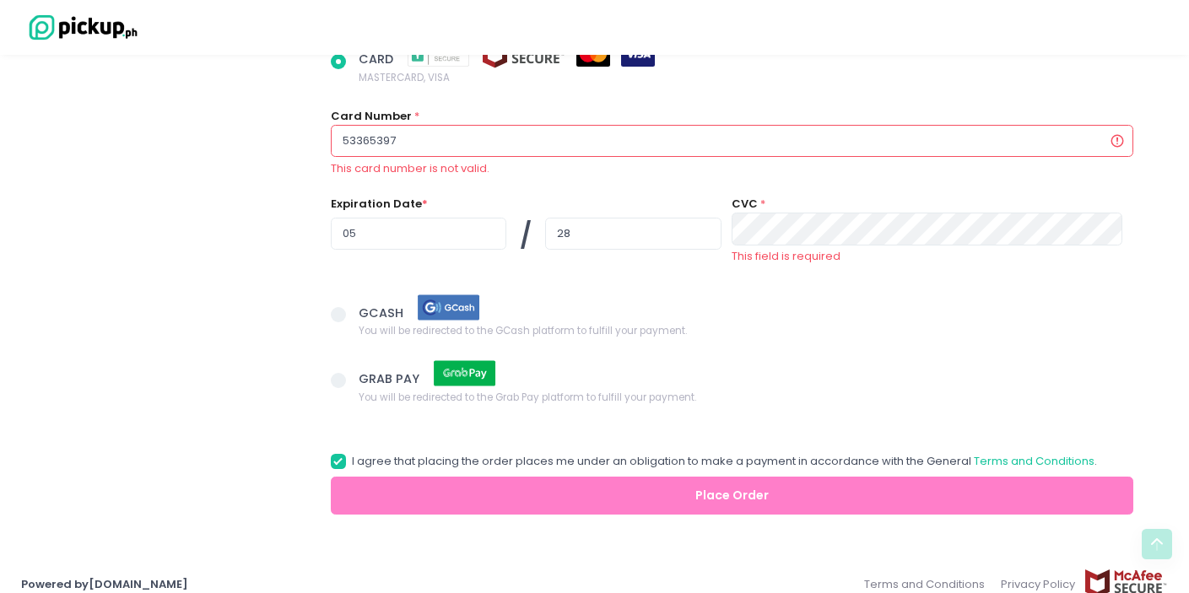
type input "533653971"
radio input "true"
type input "5336539710"
radio input "true"
type input "53365397105"
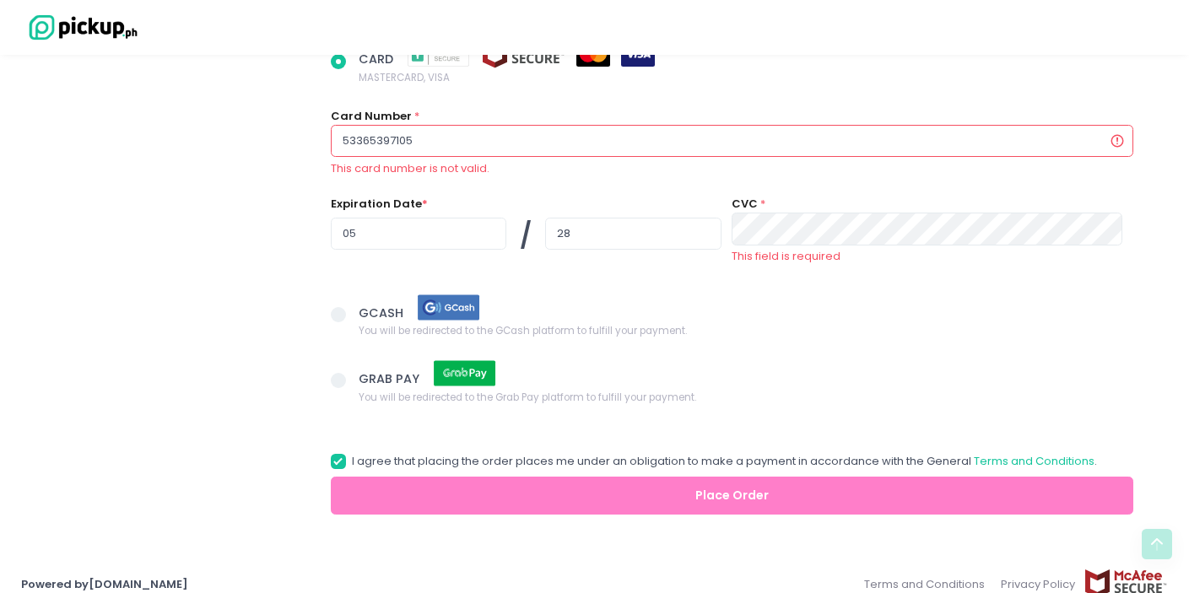
radio input "true"
type input "533653971050"
radio input "true"
type input "5336539710502"
radio input "true"
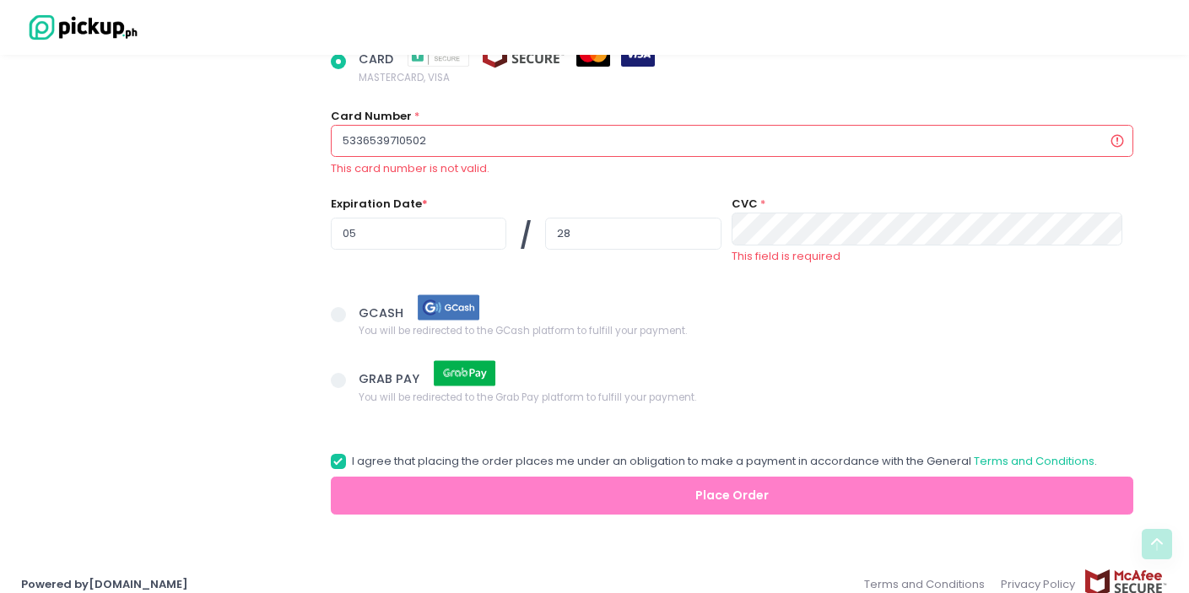
type input "53365397105022"
radio input "true"
type input "533653971050220"
radio input "true"
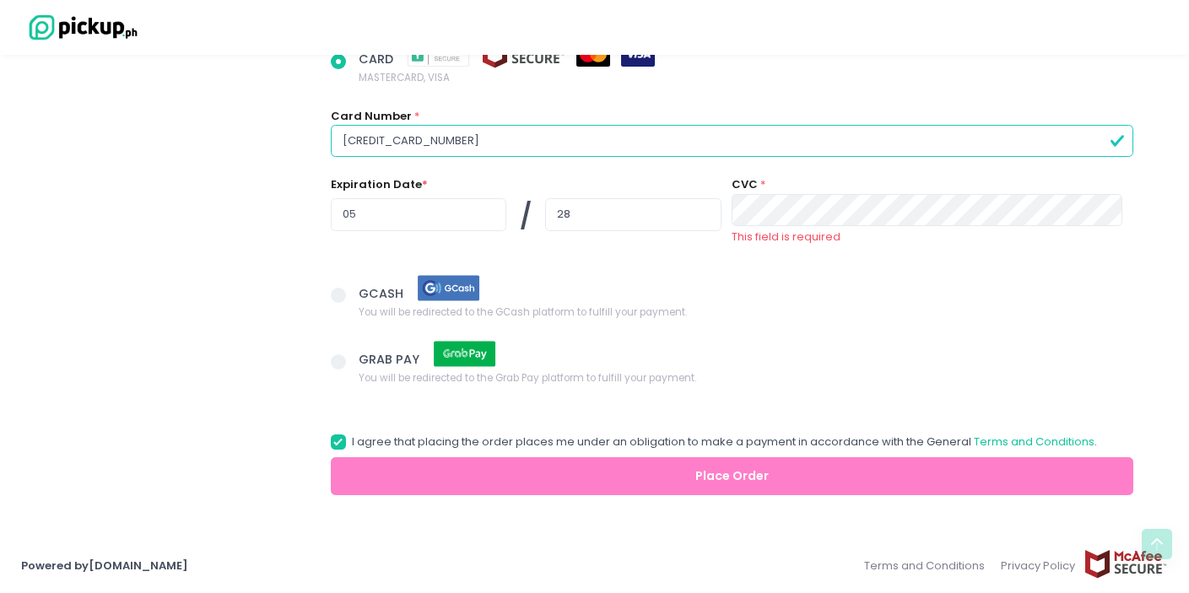
type input "[CREDIT_CARD_NUMBER]"
click at [401, 218] on input "05" at bounding box center [419, 214] width 176 height 32
radio input "true"
type input "0"
radio input "true"
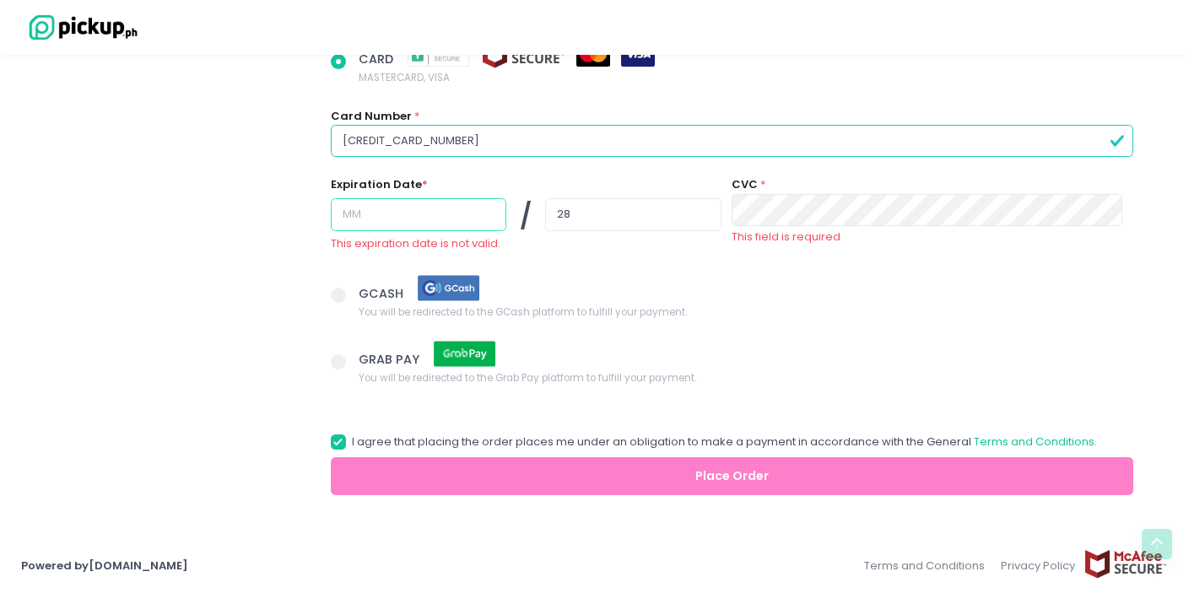
radio input "true"
type input "0"
radio input "true"
type input "02"
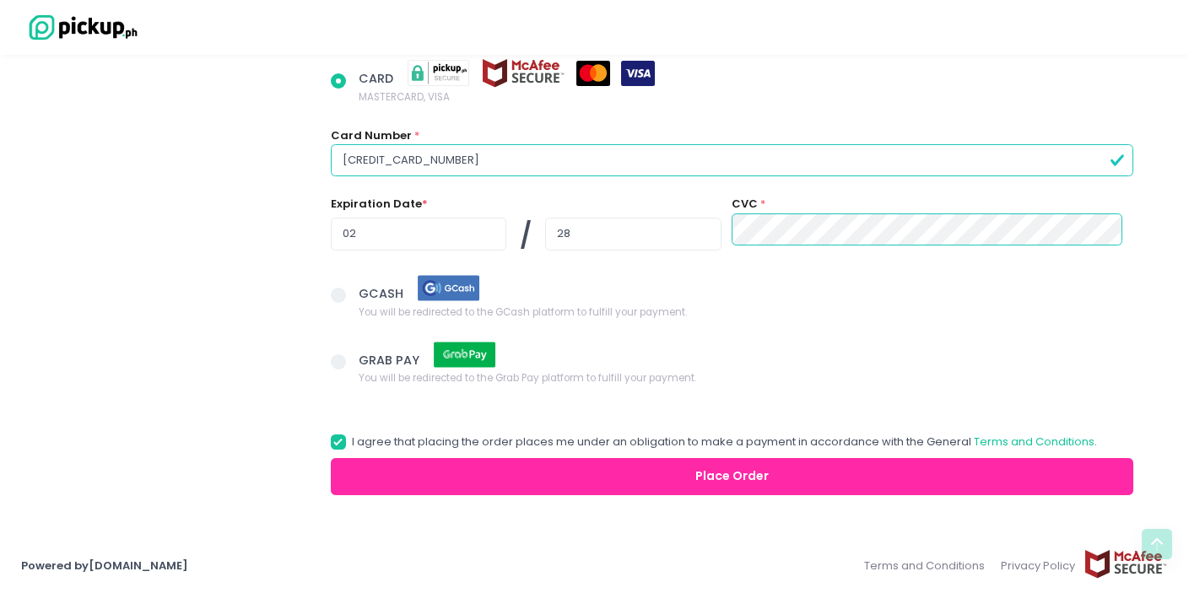
scroll to position [1173, 0]
click at [836, 483] on button "Place Order" at bounding box center [733, 477] width 804 height 38
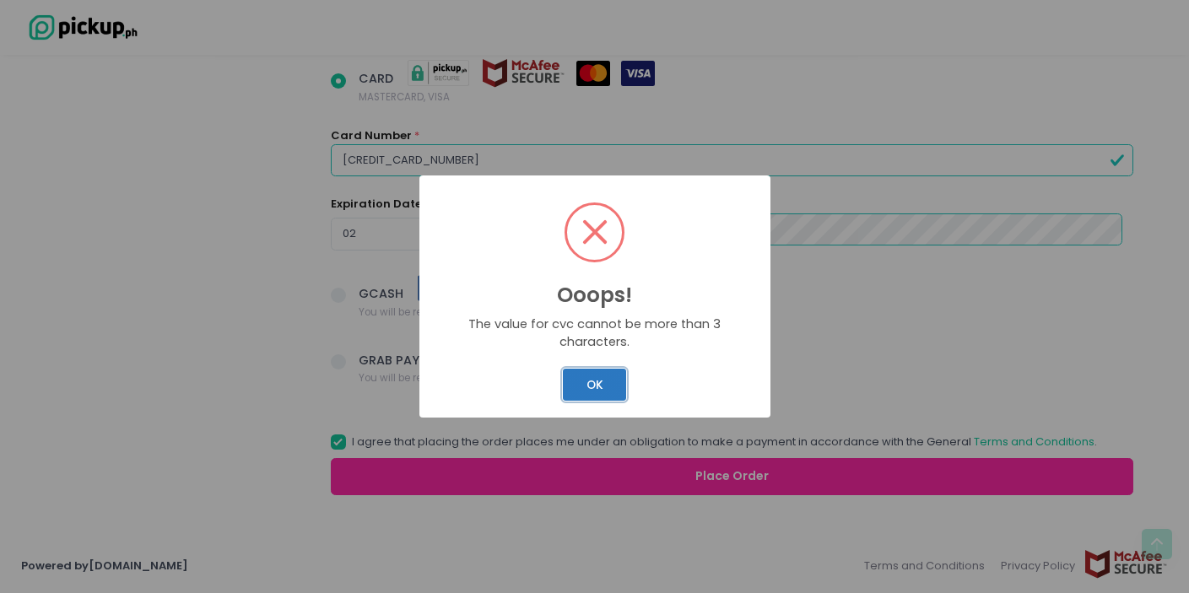
click at [595, 373] on button "OK" at bounding box center [594, 385] width 63 height 32
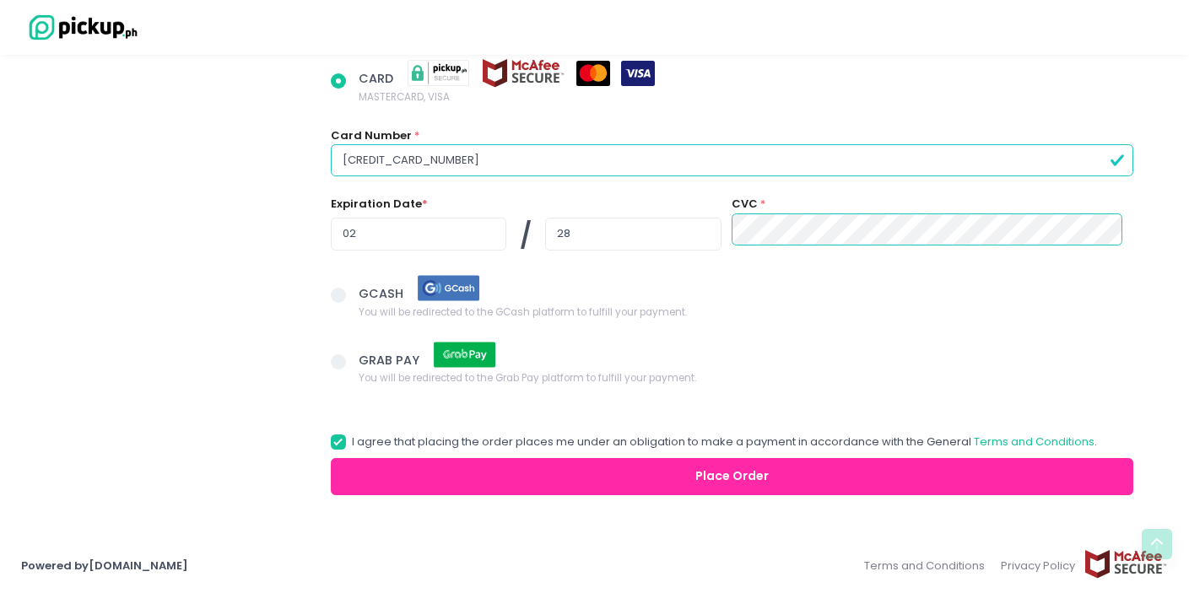
click at [707, 219] on div "Expiration Date * 02 / 28 CVC *" at bounding box center [733, 230] width 804 height 69
click at [704, 470] on button "Place Order" at bounding box center [733, 477] width 804 height 38
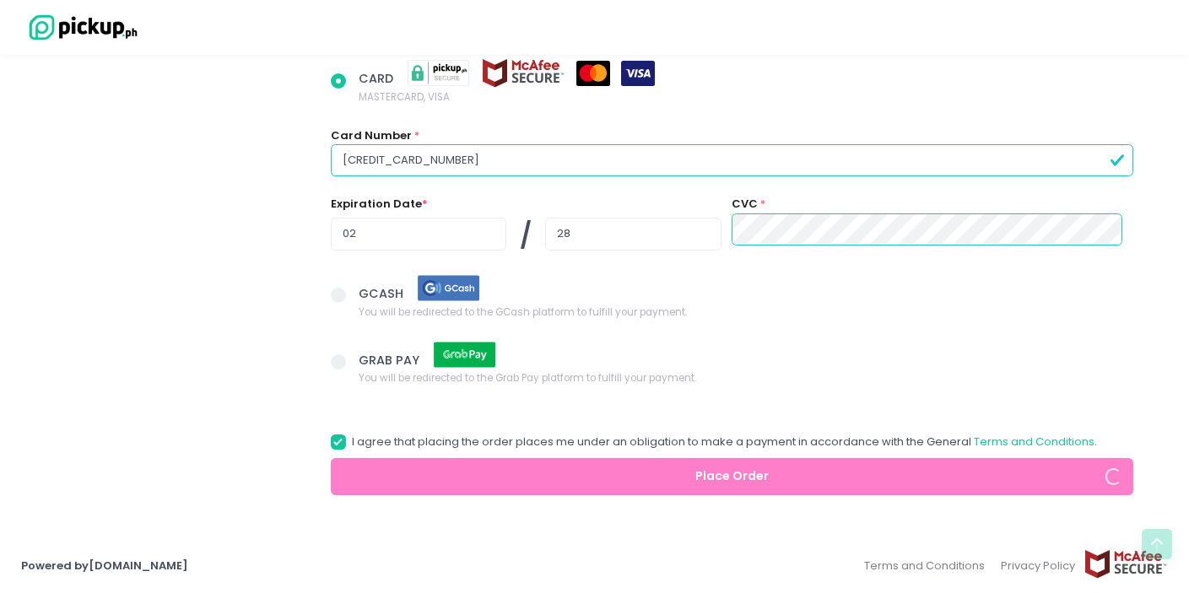
radio input "true"
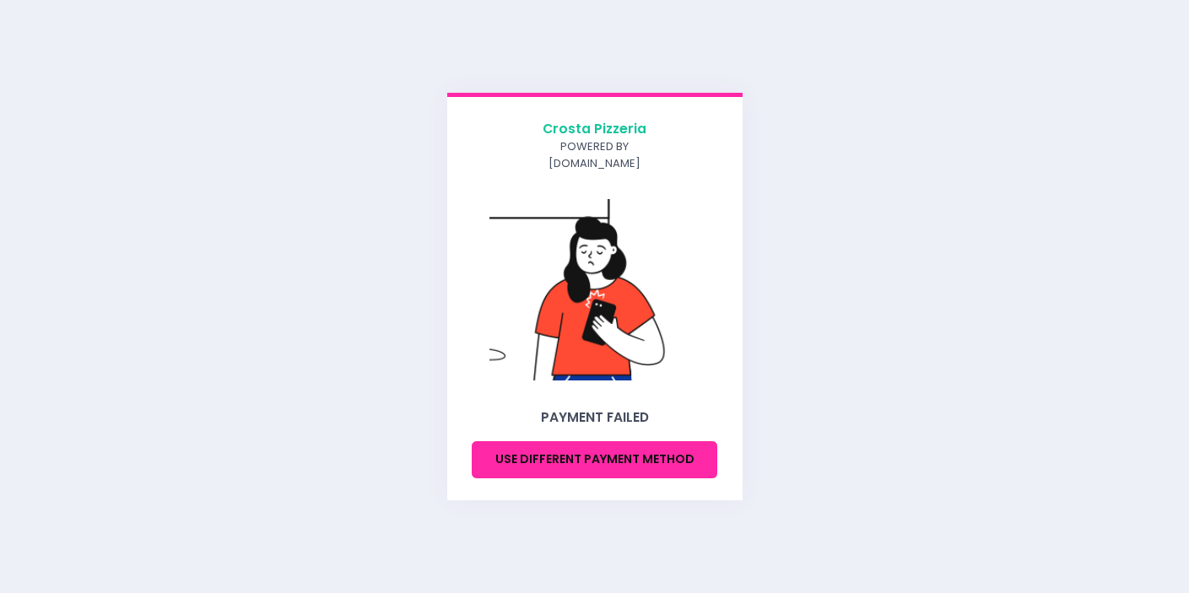
click at [591, 442] on button "Use different payment method" at bounding box center [595, 460] width 246 height 38
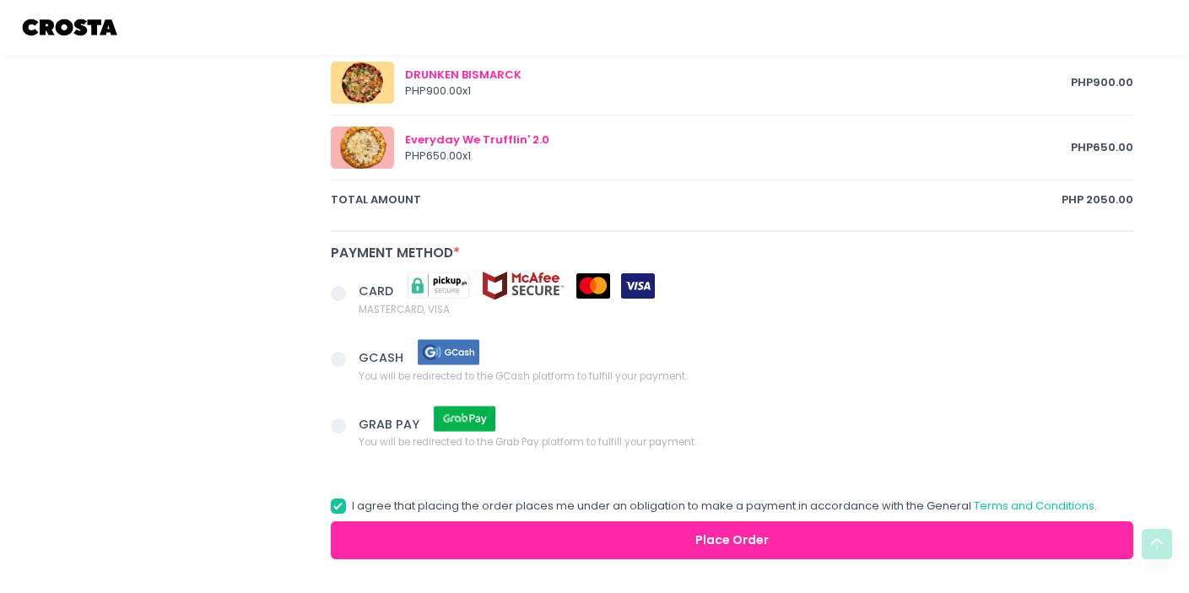
scroll to position [1024, 0]
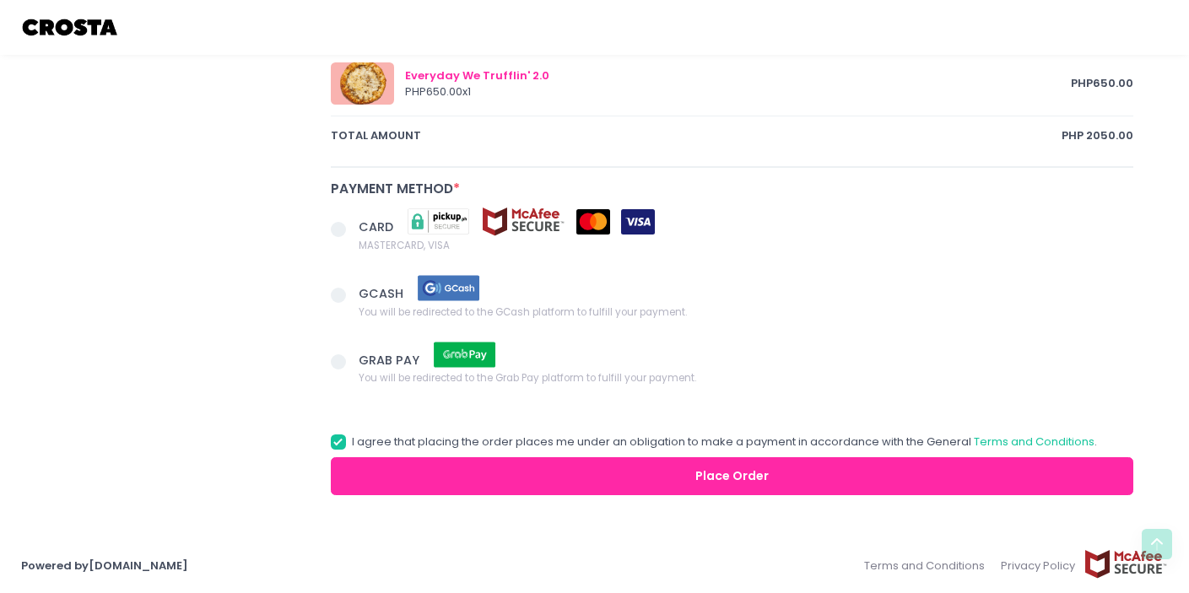
click at [392, 225] on span "CARD" at bounding box center [378, 227] width 38 height 17
click at [363, 225] on input "CARD MASTERCARD, VISA" at bounding box center [357, 226] width 11 height 11
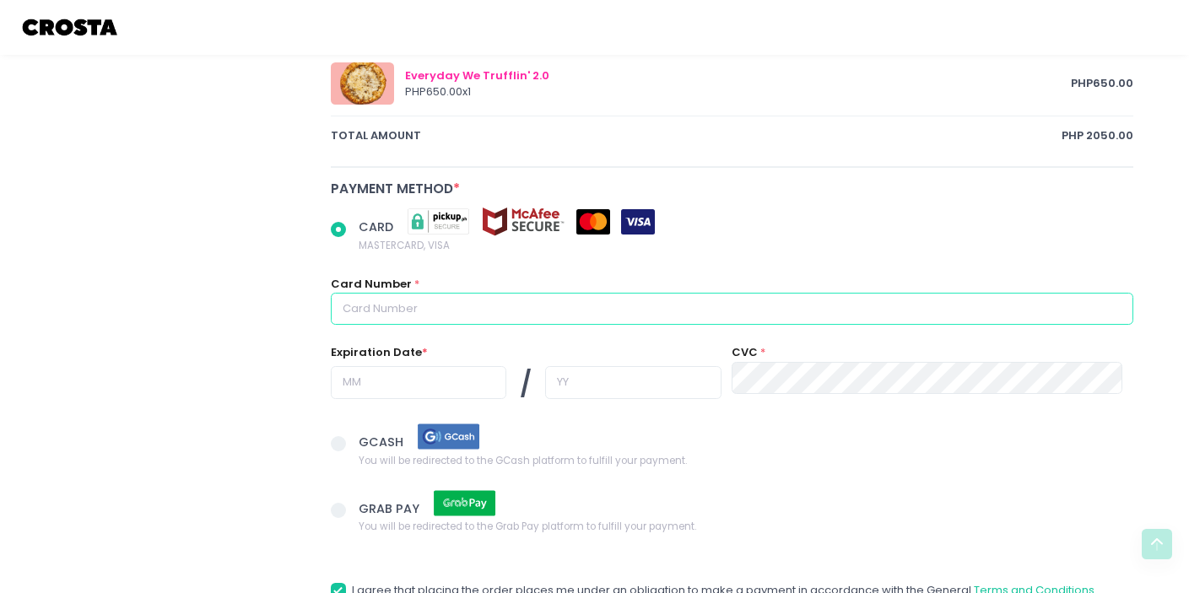
click at [387, 308] on input "text" at bounding box center [733, 309] width 804 height 32
radio input "true"
type input "5"
radio input "true"
type input "54"
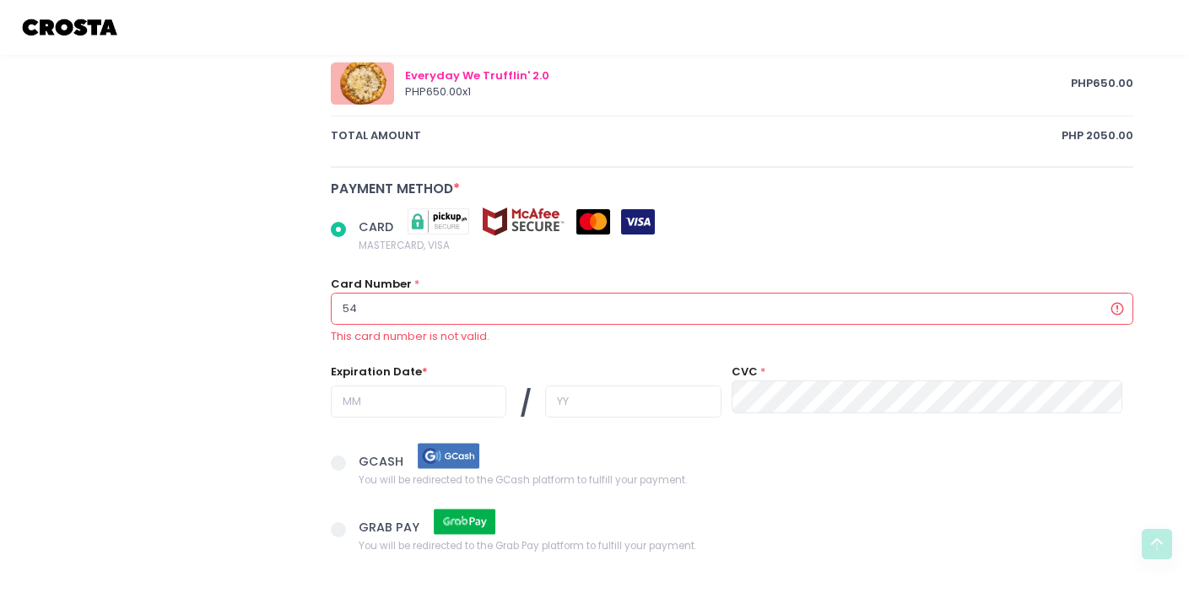
radio input "true"
type input "545"
radio input "true"
type input "5452"
radio input "true"
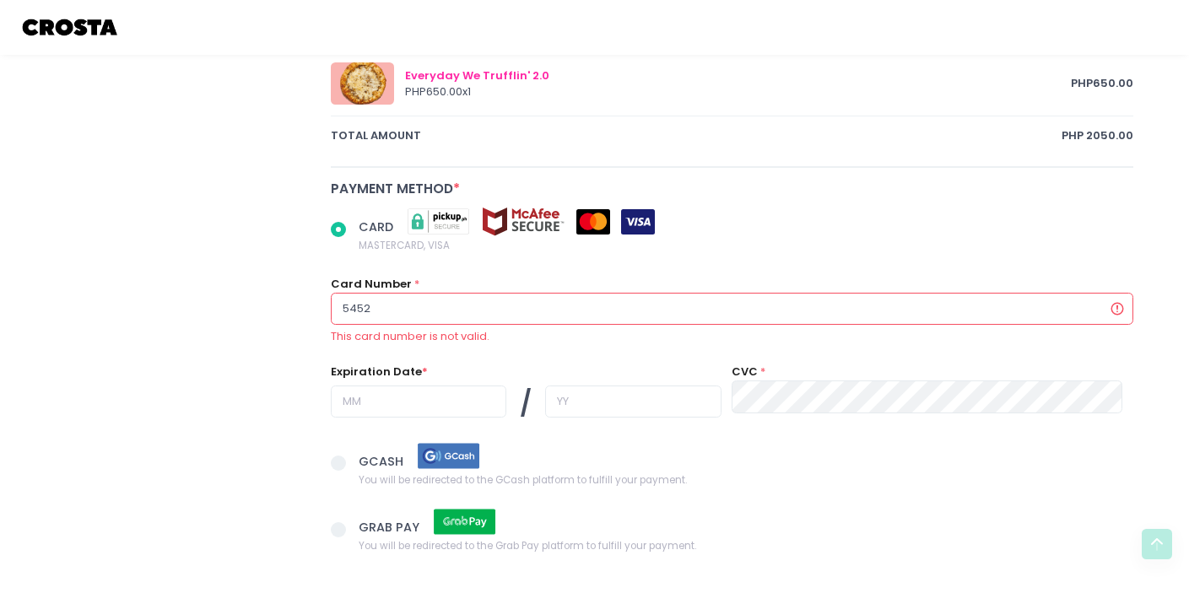
type input "54523"
radio input "true"
type input "545235"
radio input "true"
type input "5452352"
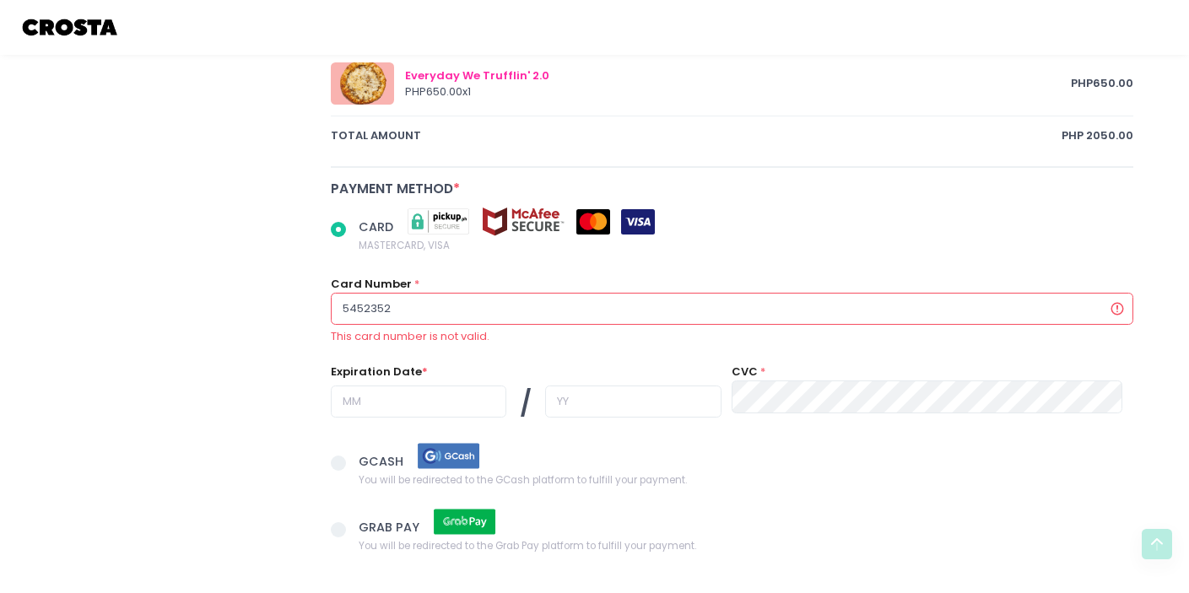
radio input "true"
type input "54523523"
radio input "true"
type input "545235237"
radio input "true"
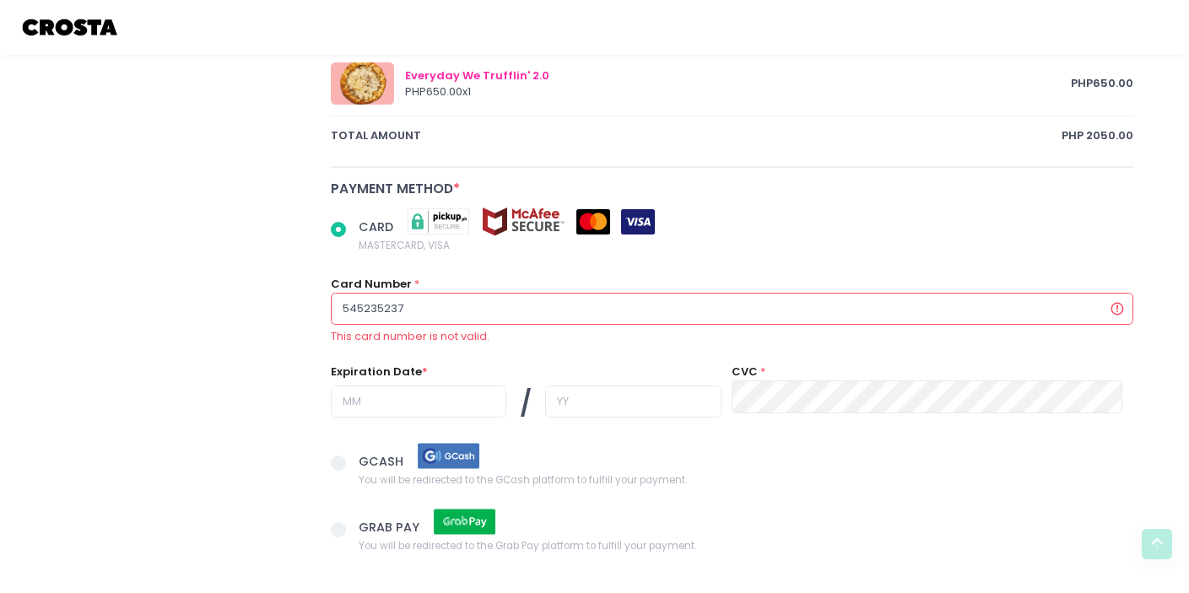
type input "54523523"
radio input "true"
type input "545235236"
radio input "true"
type input "5452352365"
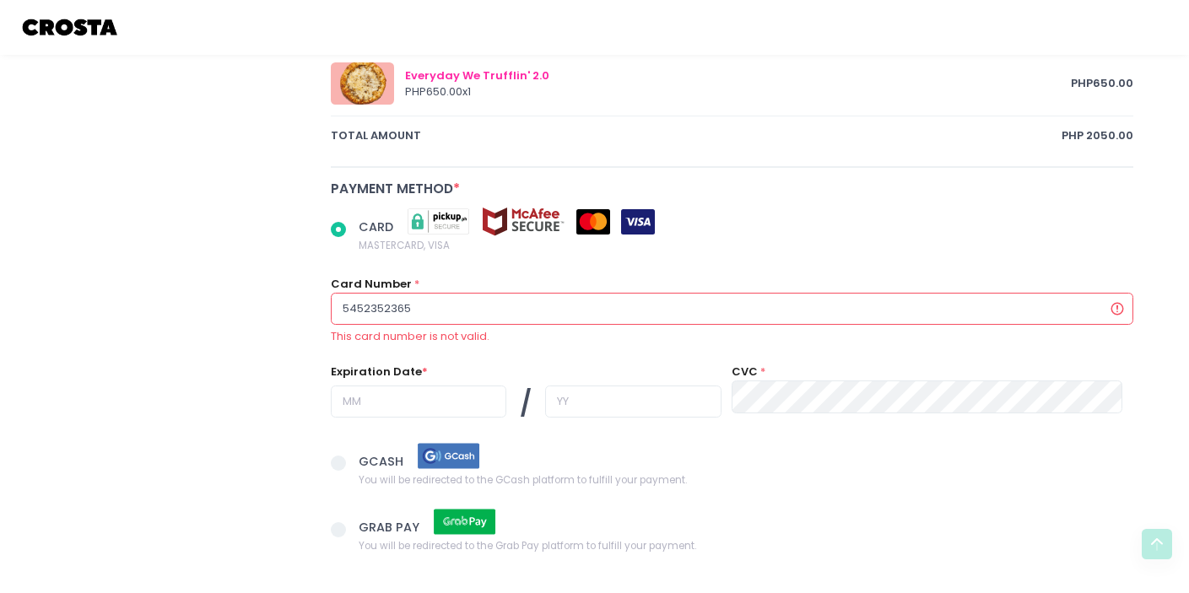
radio input "true"
type input "54523523652"
radio input "true"
type input "545235236528"
radio input "true"
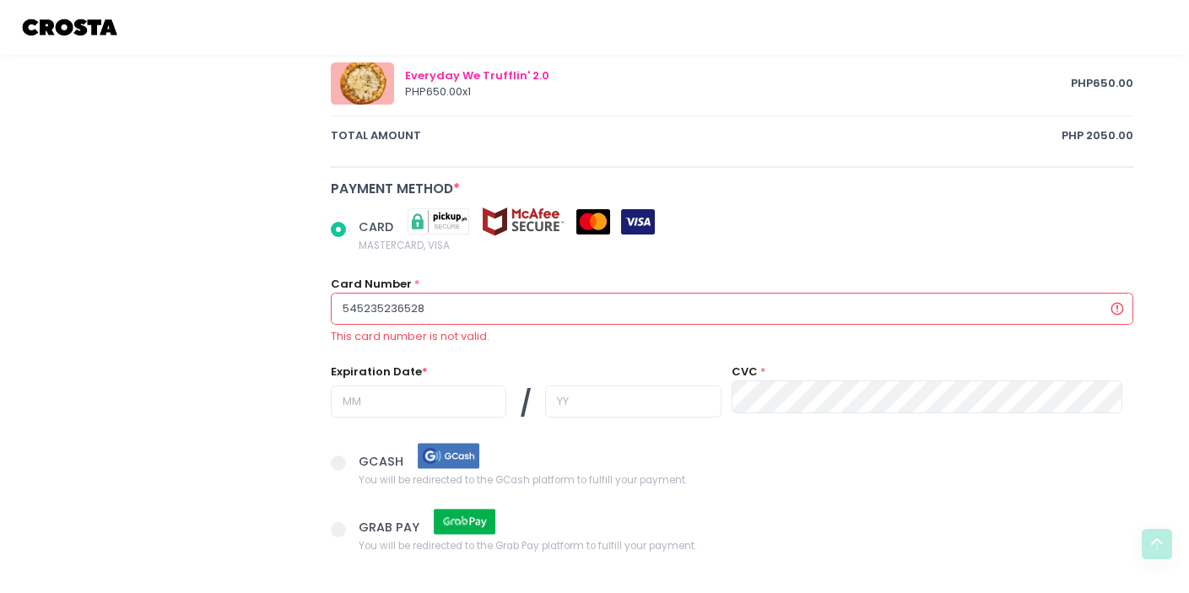
type input "5452352365289"
radio input "true"
type input "54523523652895"
radio input "true"
type input "545235236528952"
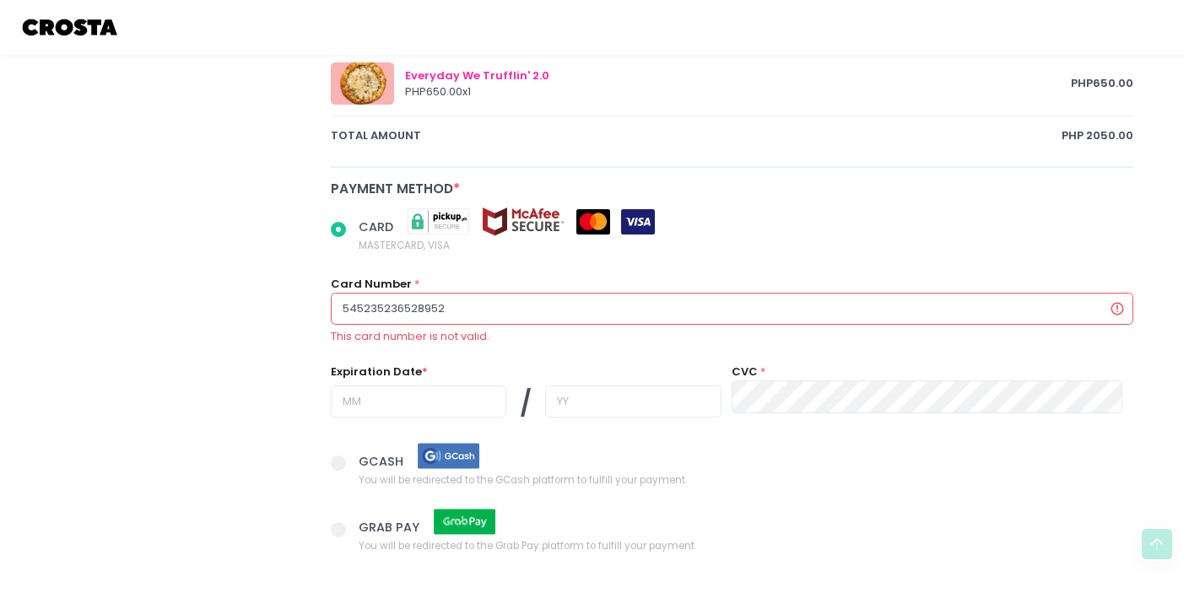
radio input "true"
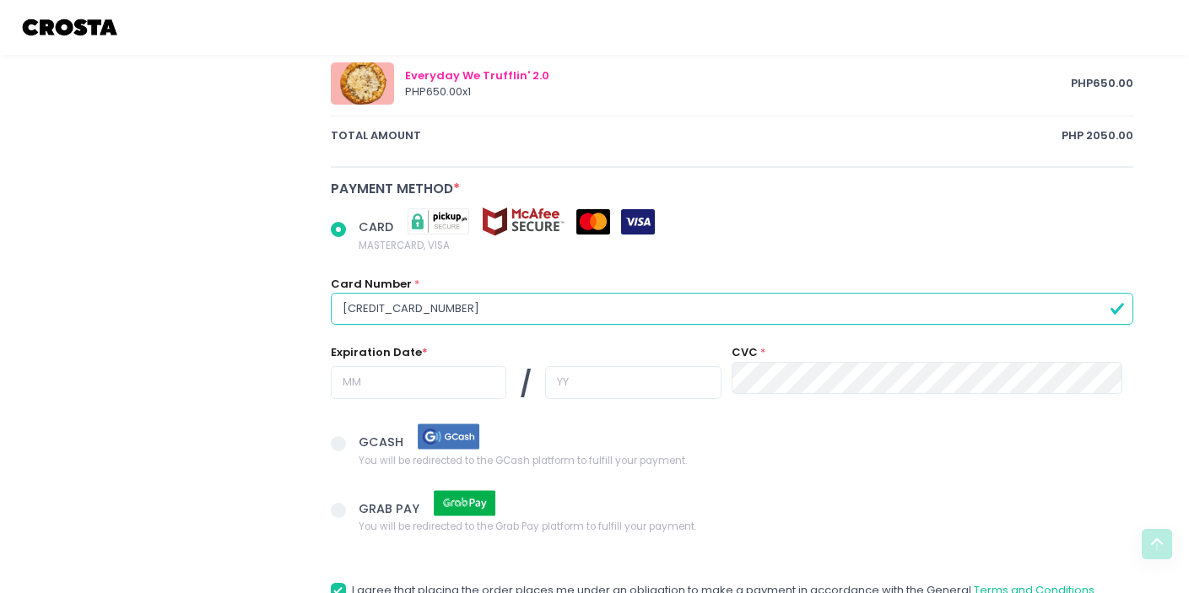
click at [371, 309] on input "5452352365289526" at bounding box center [733, 309] width 804 height 32
type input "5452352365289526"
click at [357, 380] on input "text" at bounding box center [419, 382] width 176 height 32
radio input "true"
type input "0"
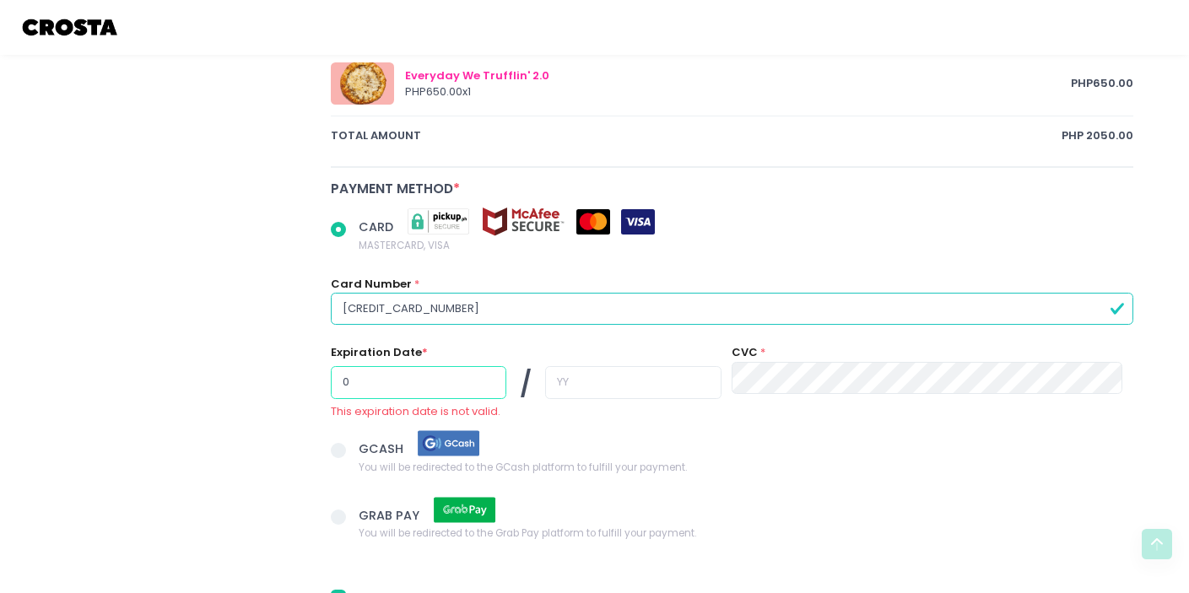
radio input "true"
type input "08"
radio input "true"
type input "3"
radio input "true"
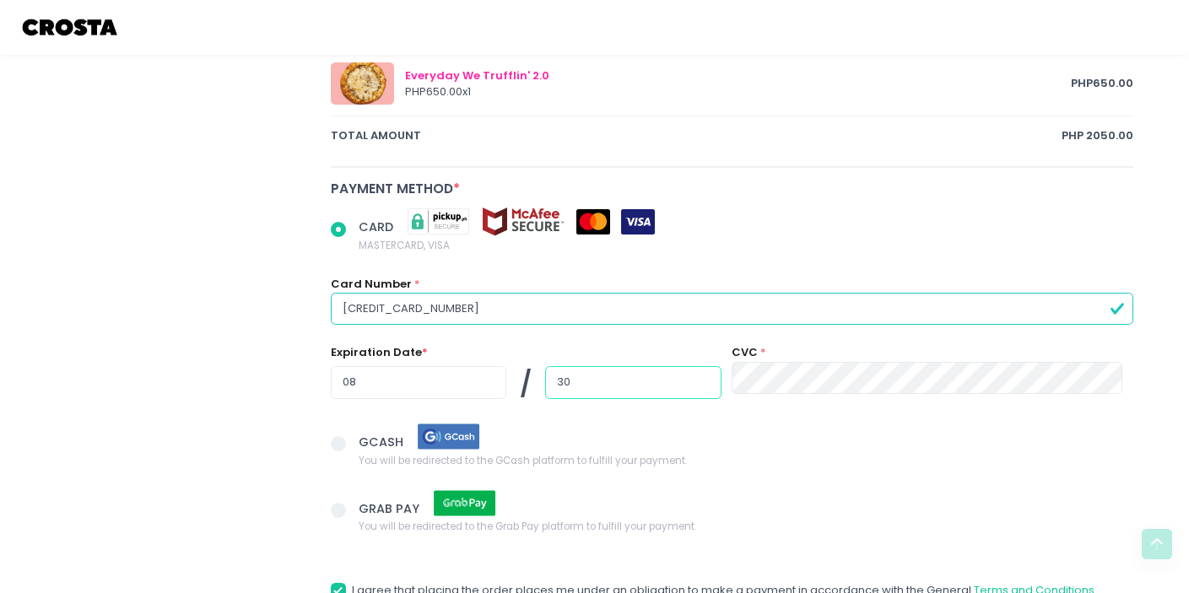
type input "30"
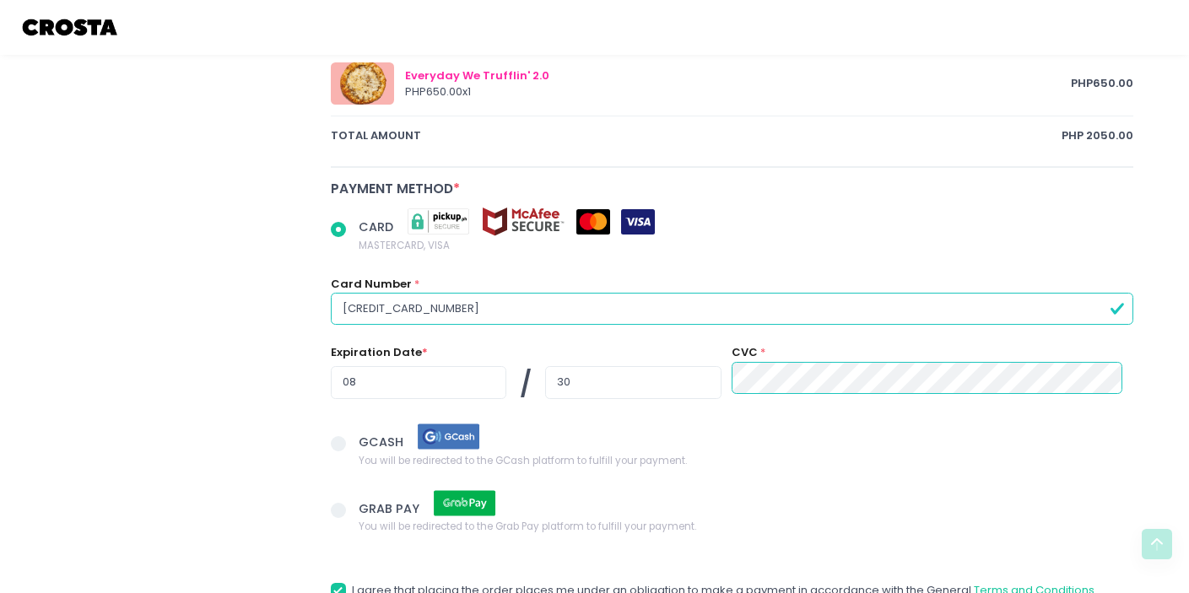
scroll to position [1173, 0]
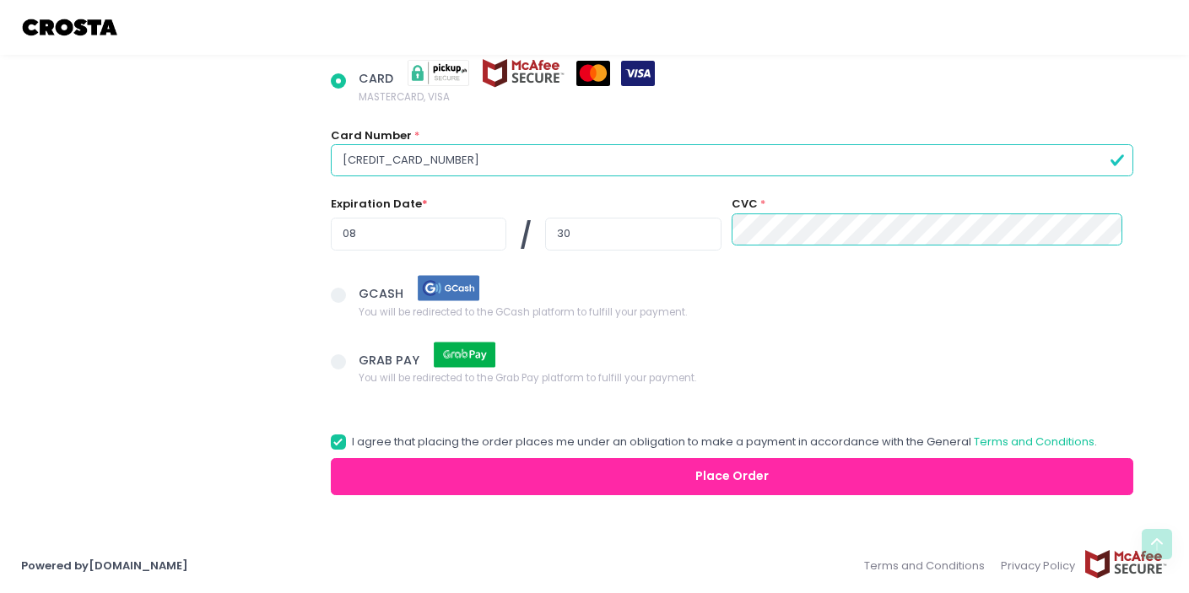
click at [756, 469] on button "Place Order" at bounding box center [733, 477] width 804 height 38
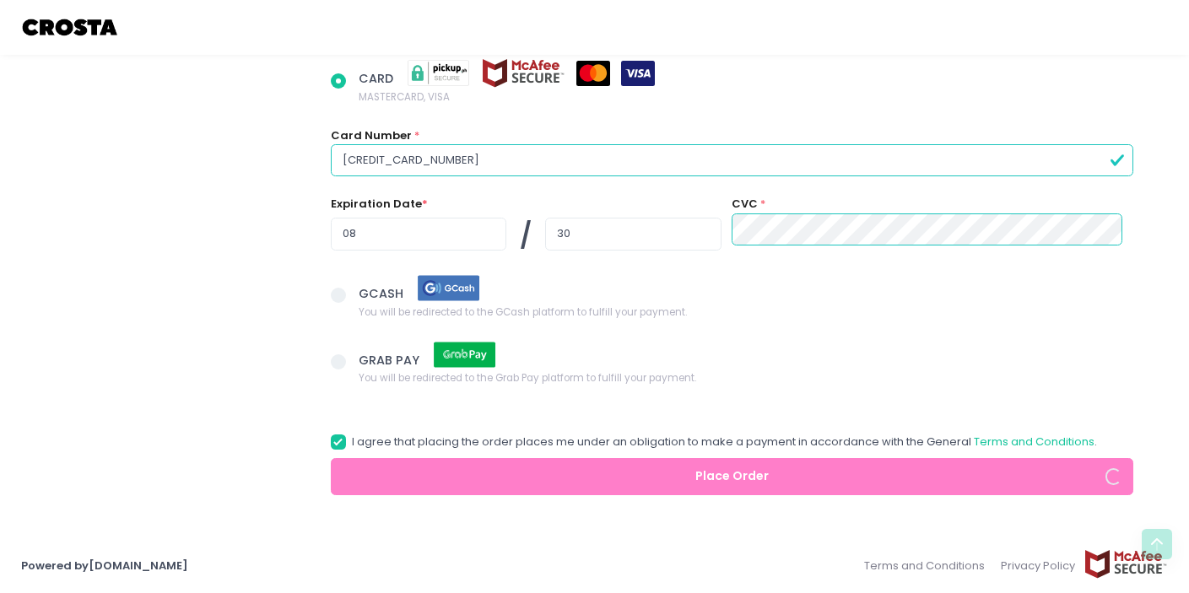
radio input "true"
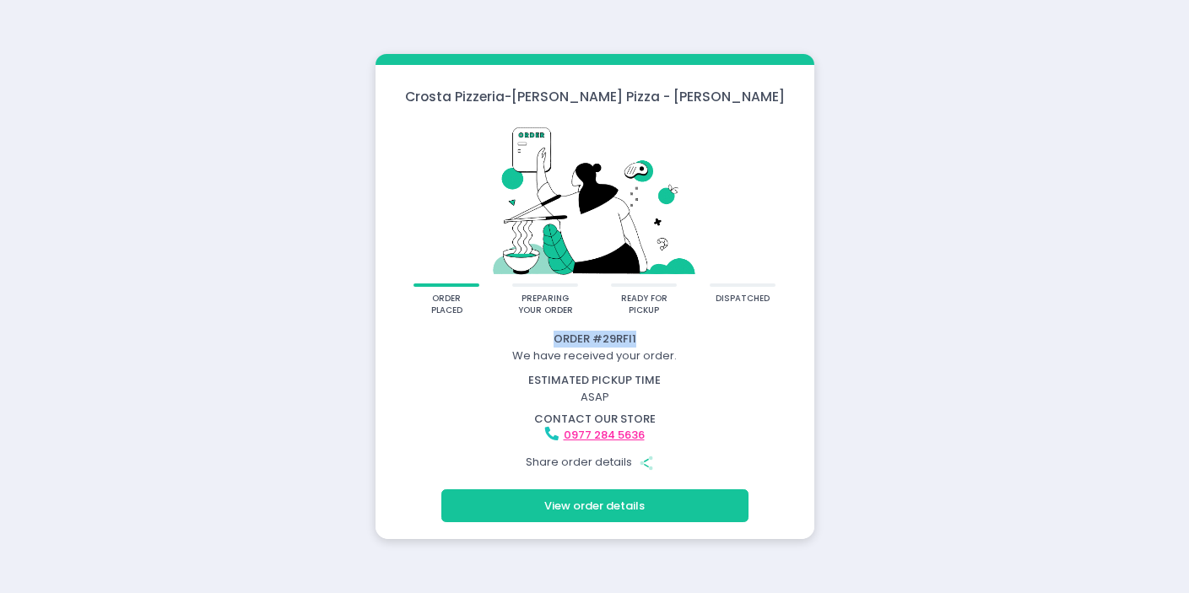
drag, startPoint x: 650, startPoint y: 333, endPoint x: 551, endPoint y: 342, distance: 99.2
click at [551, 342] on div "Order # 29RFI1" at bounding box center [595, 339] width 434 height 17
copy div "Order # 29RFI1"
